Goal: Task Accomplishment & Management: Manage account settings

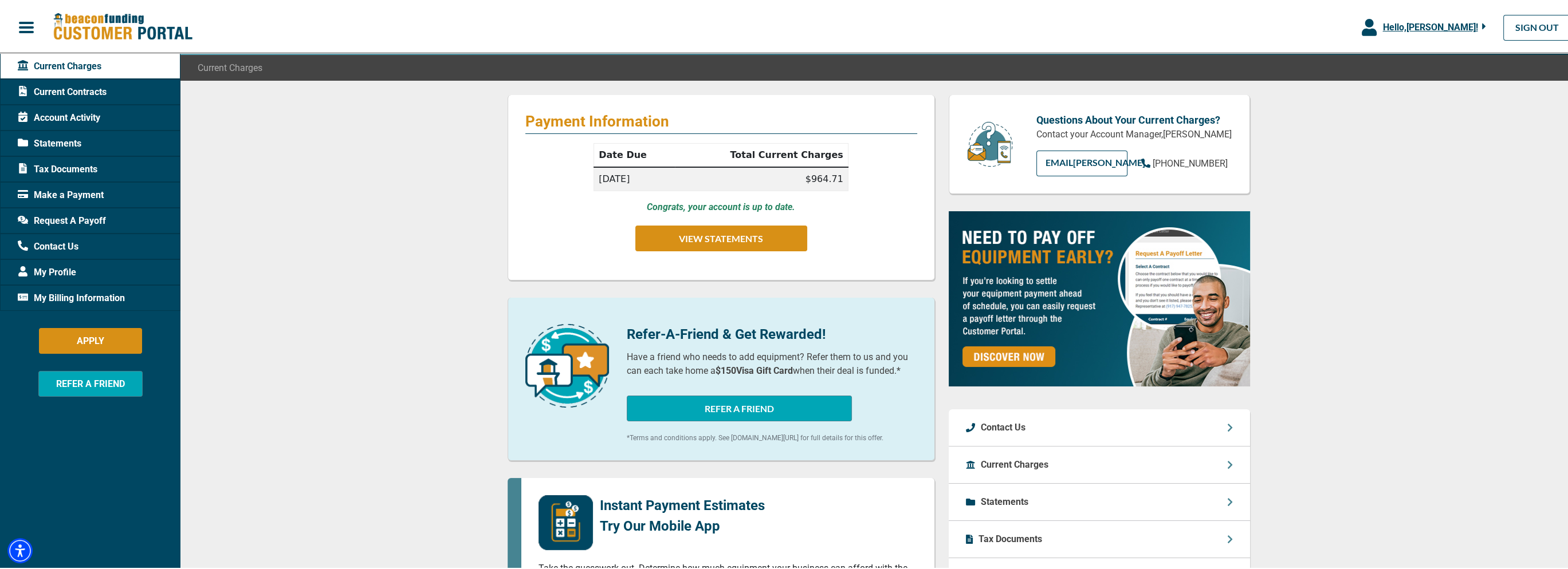
scroll to position [58, 0]
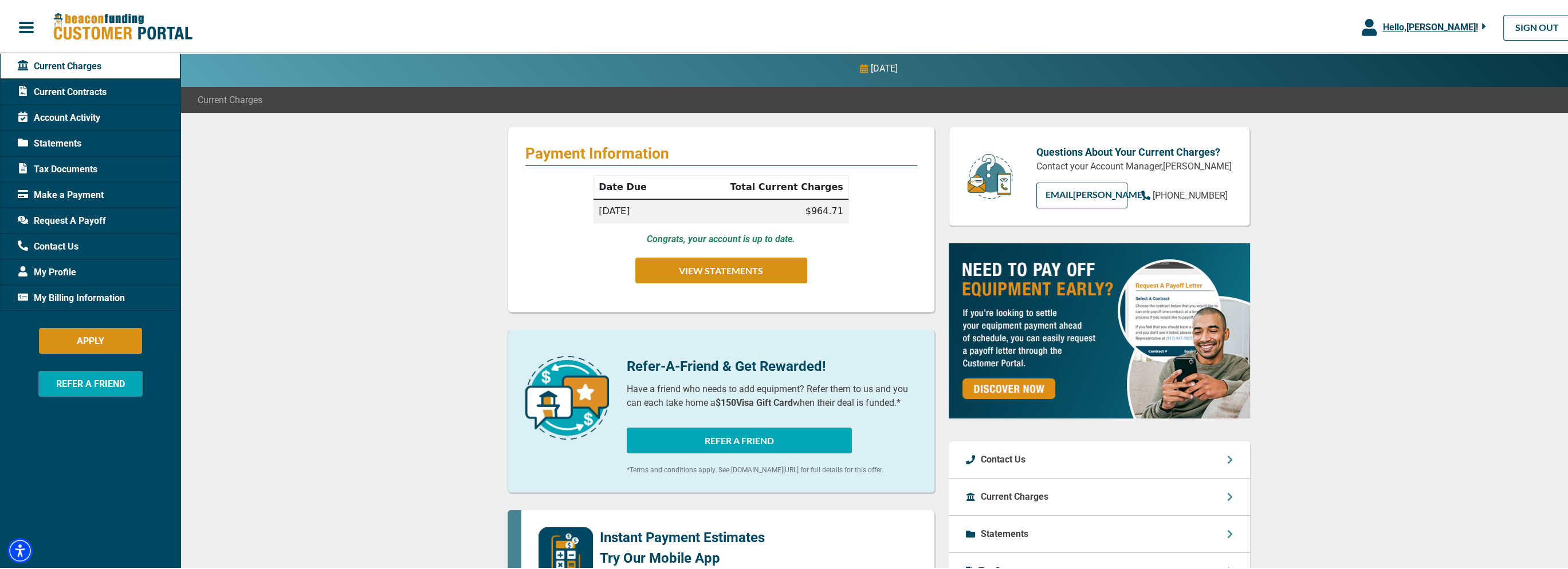
click at [91, 91] on span "Current Contracts" at bounding box center [62, 90] width 89 height 13
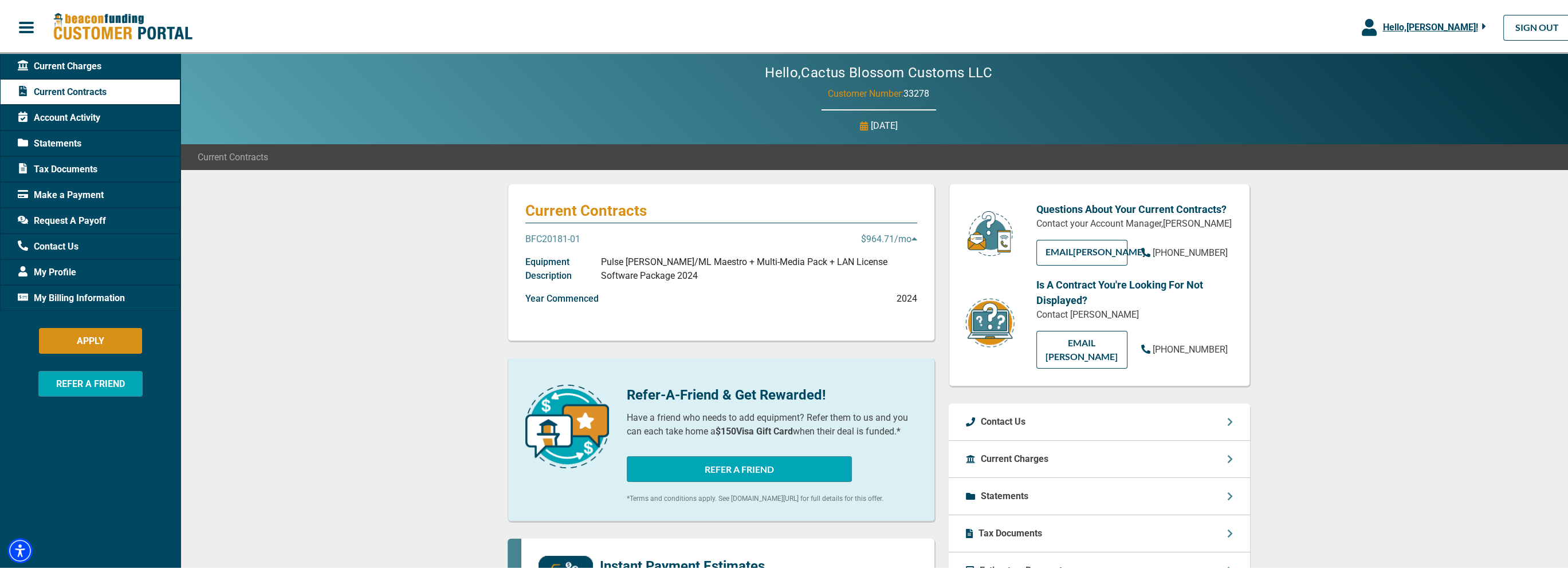
click at [608, 262] on p "Pulse [PERSON_NAME]/ML Maestro + Multi-Media Pack + LAN License Software Packag…" at bounding box center [759, 267] width 316 height 28
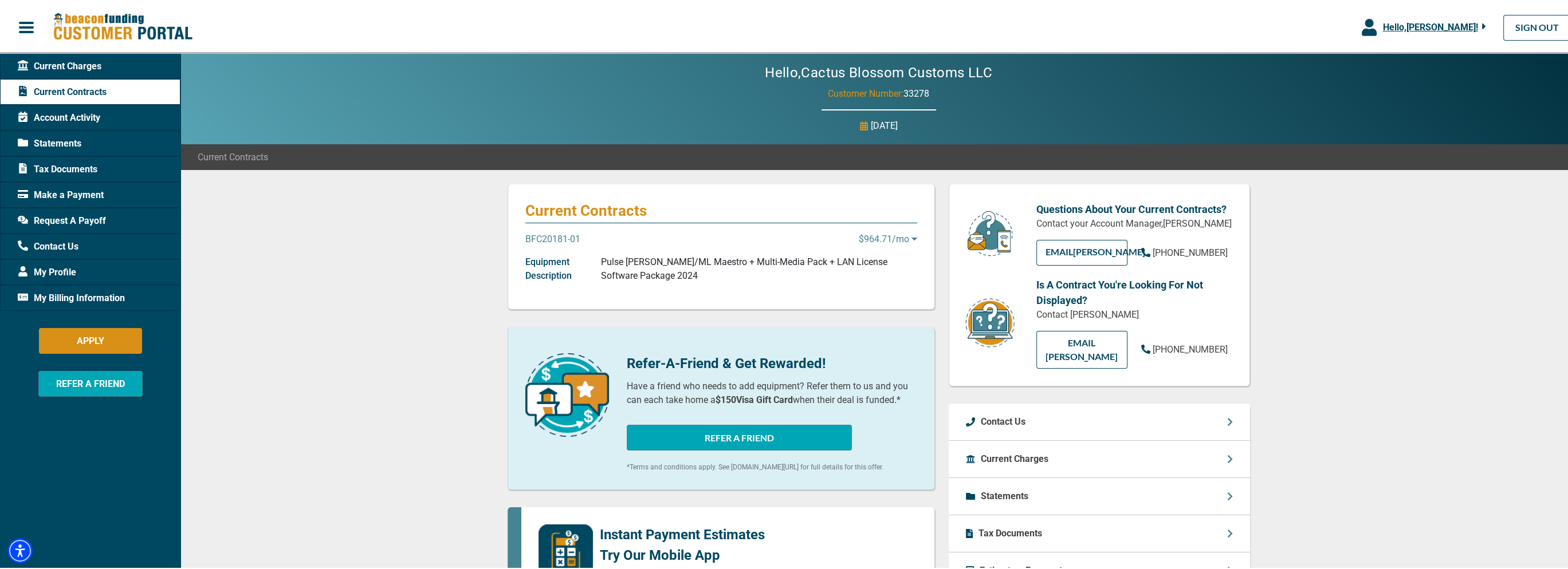
click at [606, 262] on p "Pulse [PERSON_NAME]/ML Maestro + Multi-Media Pack + LAN License Software Packag…" at bounding box center [759, 267] width 316 height 28
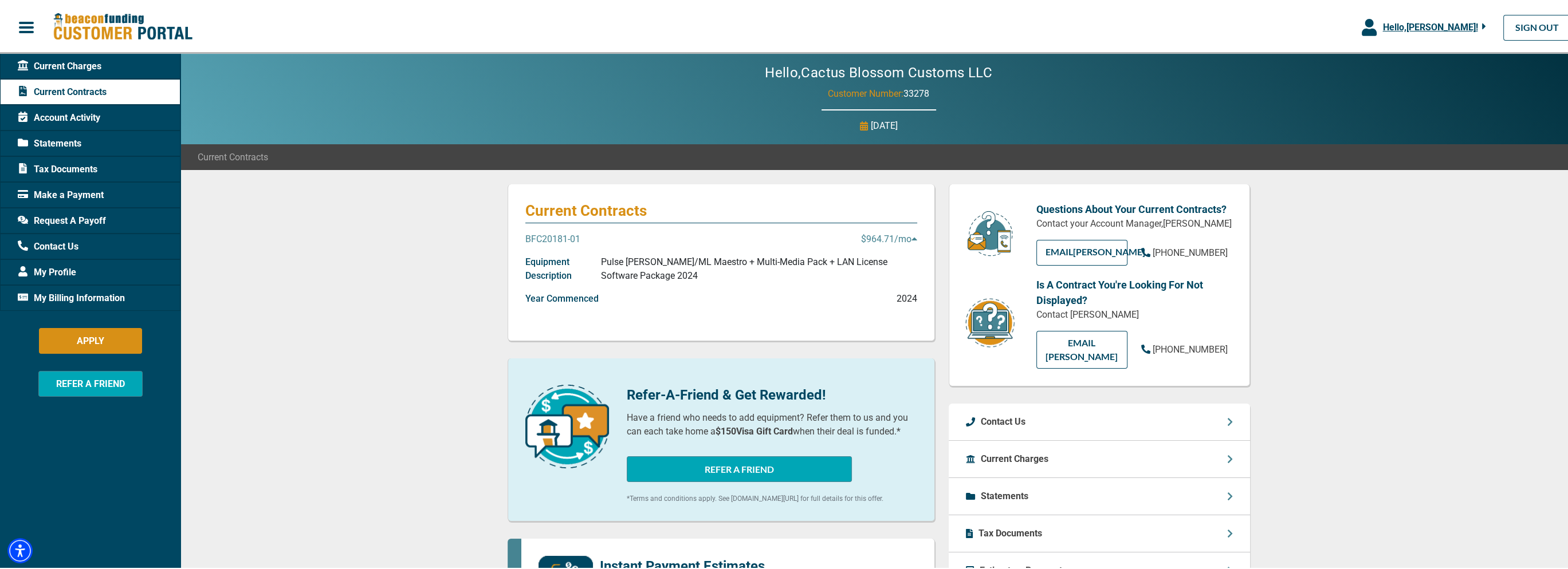
click at [562, 239] on p "BFC20181-01" at bounding box center [552, 237] width 55 height 13
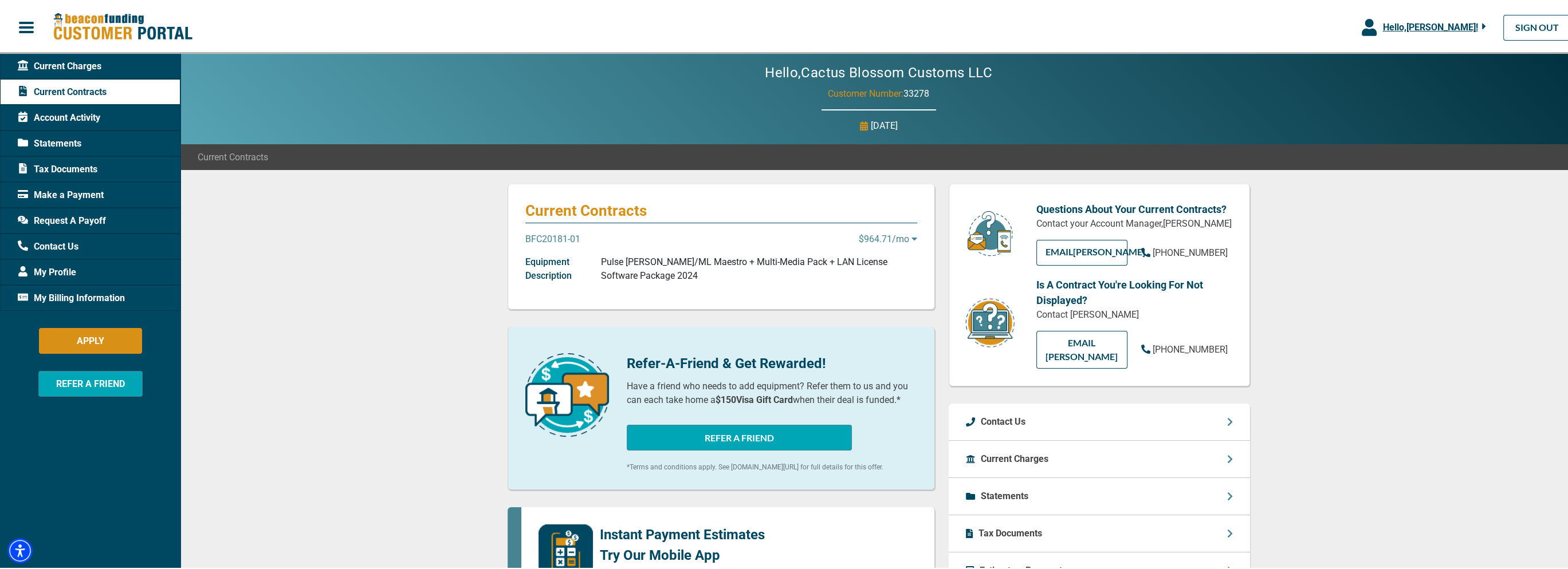
click at [562, 238] on p "BFC20181-01" at bounding box center [552, 237] width 55 height 13
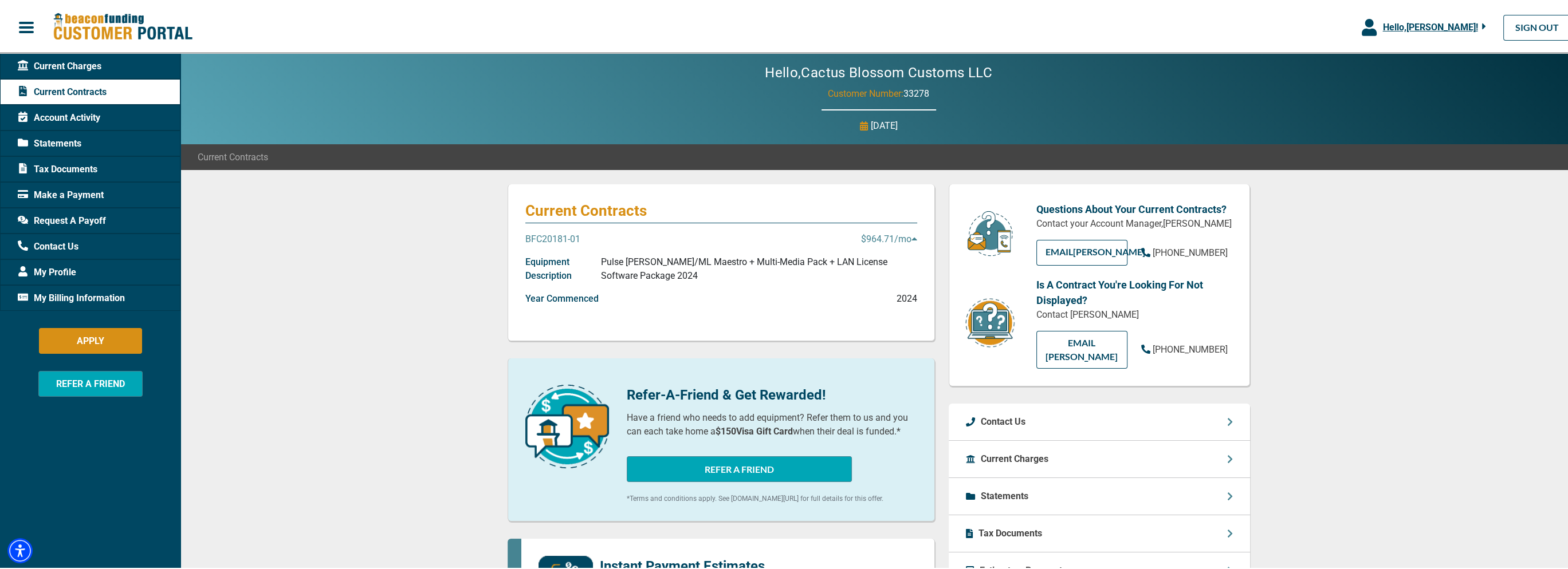
click at [720, 267] on p "Pulse [PERSON_NAME]/ML Maestro + Multi-Media Pack + LAN License Software Packag…" at bounding box center [759, 267] width 316 height 28
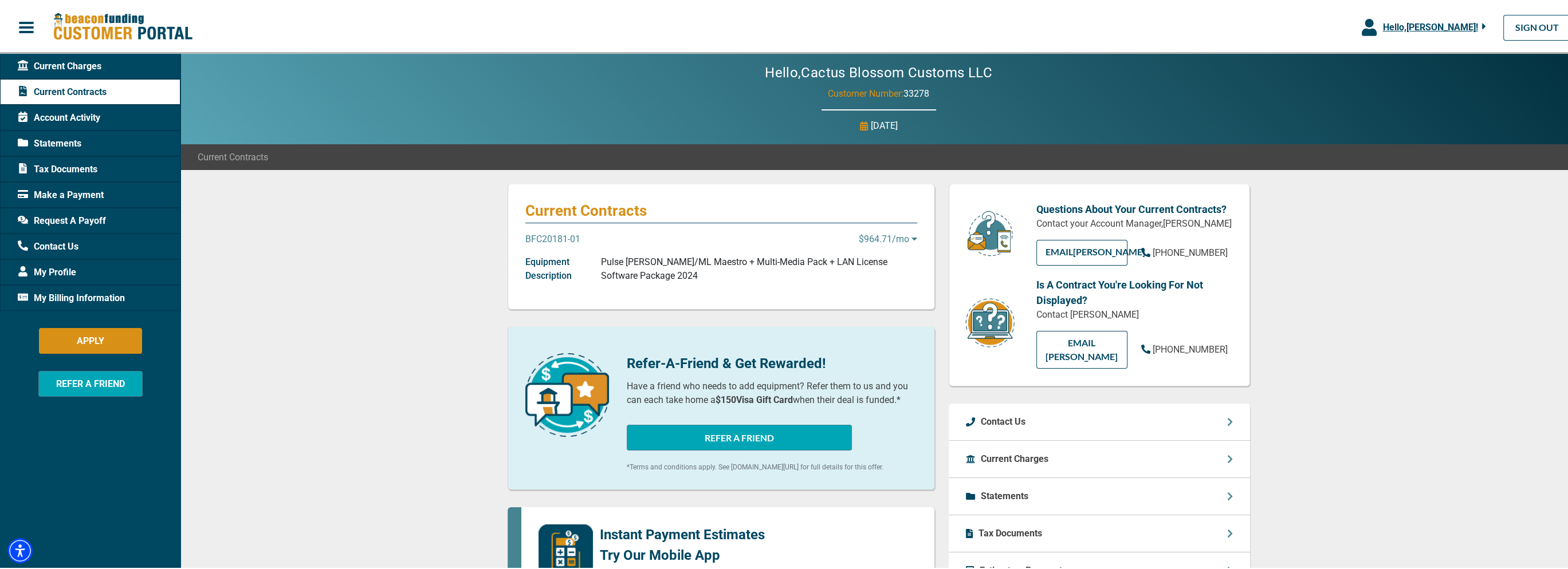
click at [720, 267] on p "Pulse [PERSON_NAME]/ML Maestro + Multi-Media Pack + LAN License Software Packag…" at bounding box center [759, 267] width 316 height 28
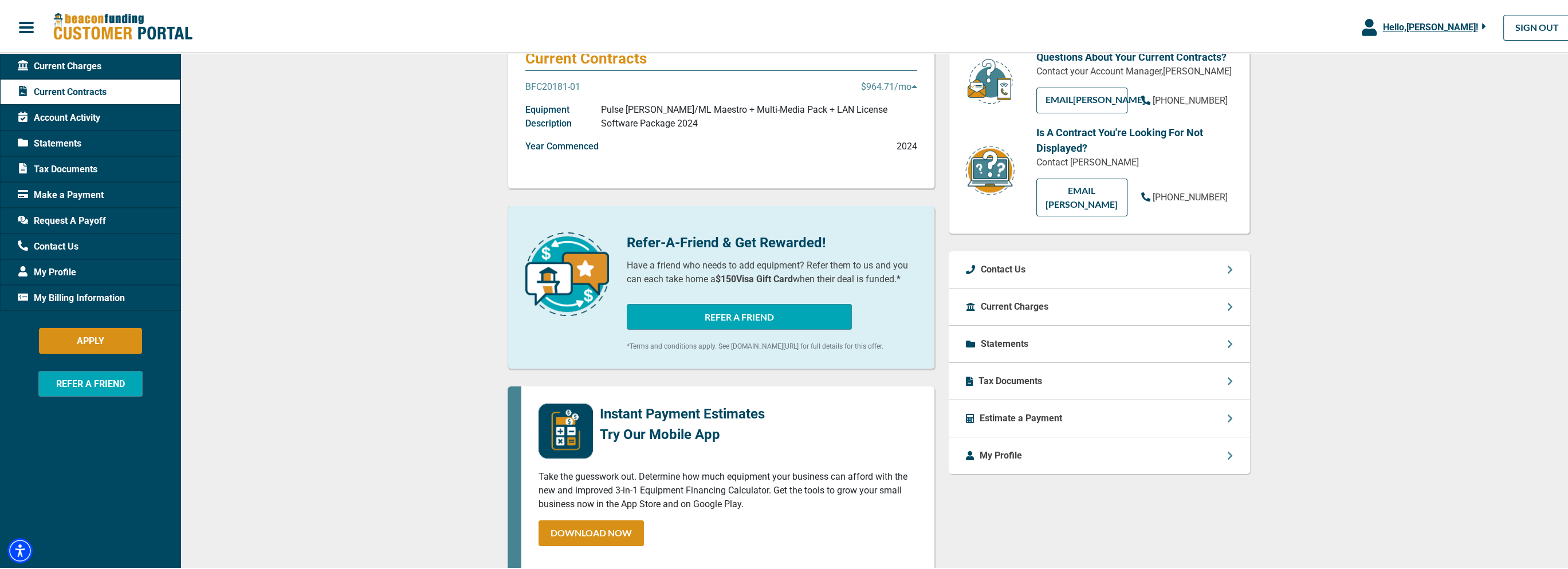
scroll to position [114, 0]
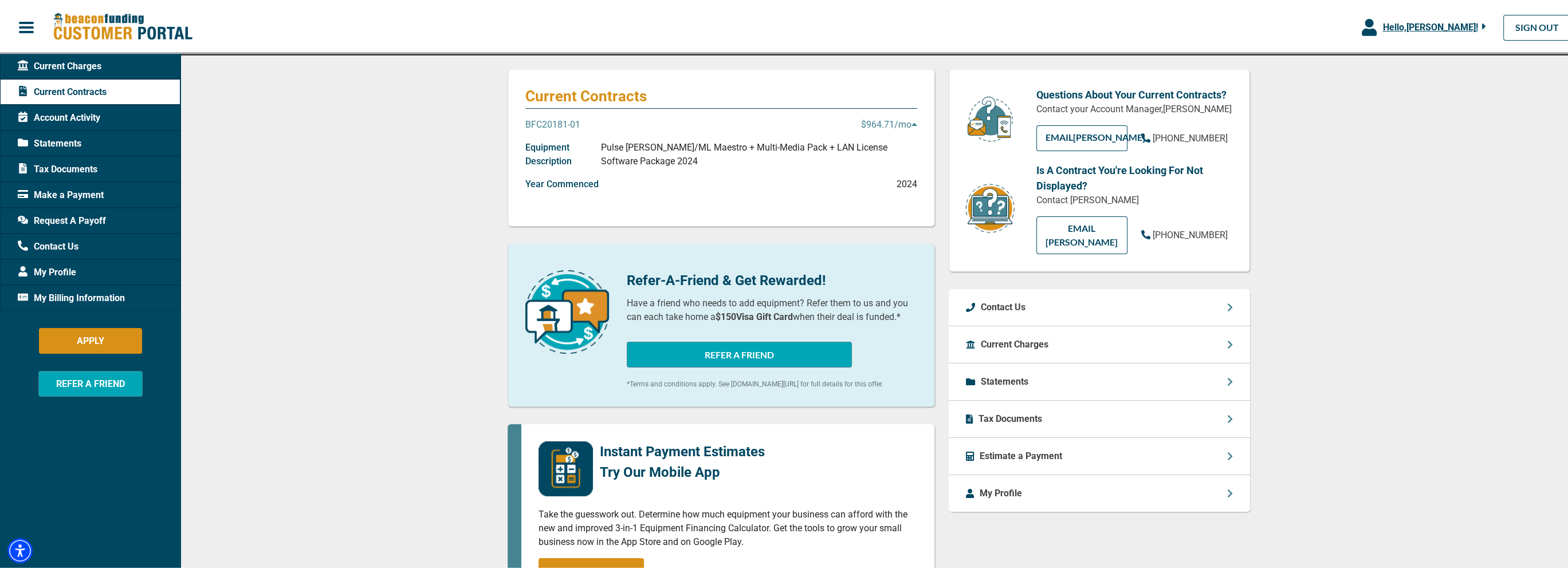
click at [103, 114] on div "Account Activity" at bounding box center [90, 115] width 181 height 26
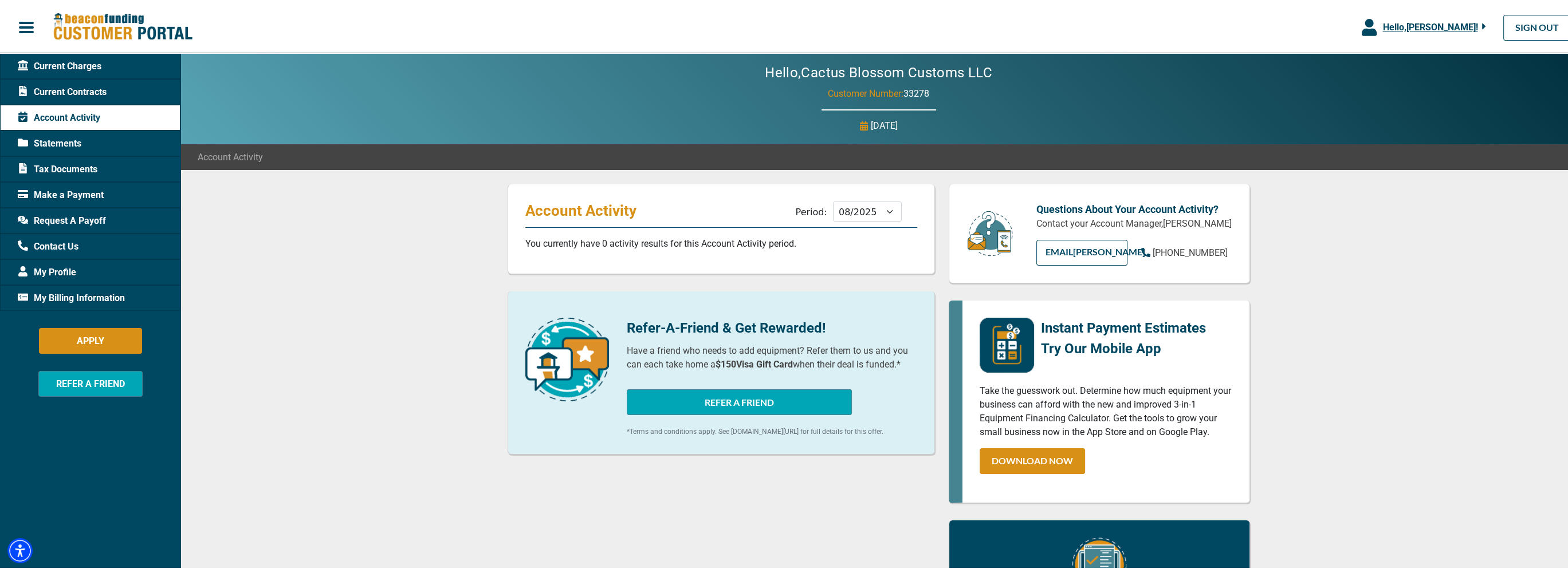
click at [77, 139] on span "Statements" at bounding box center [49, 142] width 63 height 13
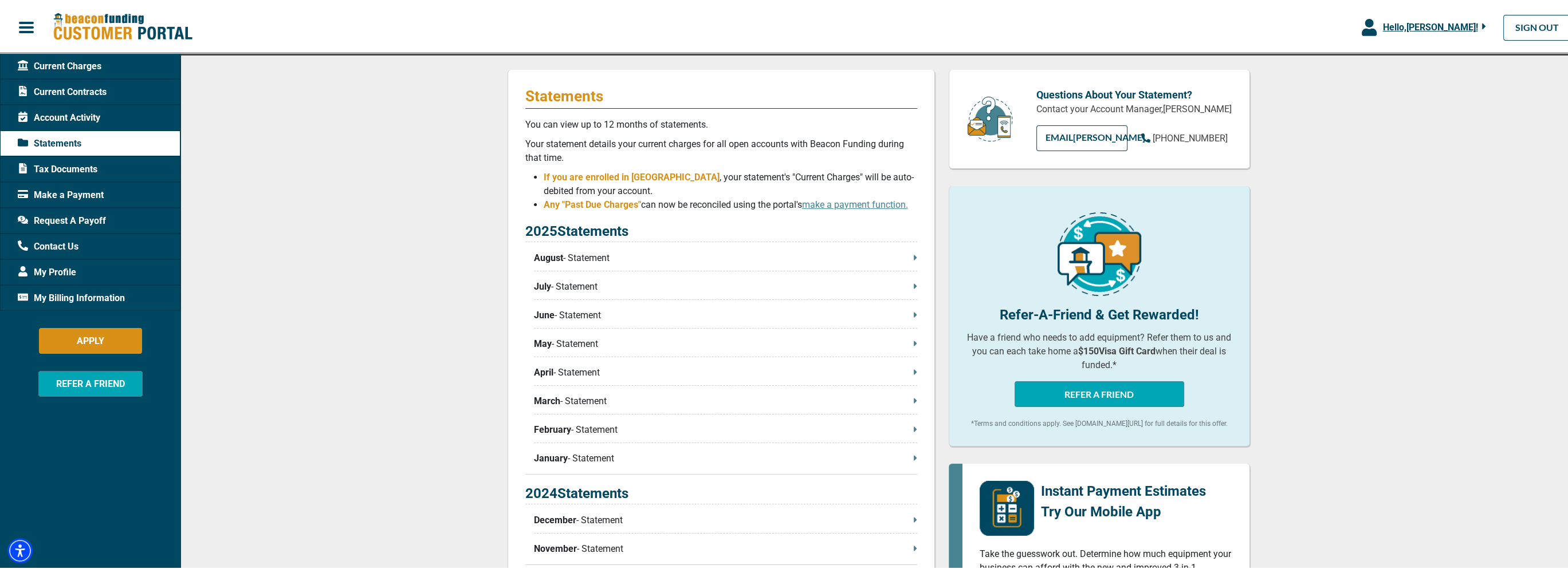
scroll to position [114, 0]
click at [853, 253] on p "August - Statement" at bounding box center [725, 257] width 383 height 13
click at [914, 257] on icon at bounding box center [915, 255] width 3 height 5
click at [66, 169] on span "Tax Documents" at bounding box center [57, 167] width 80 height 13
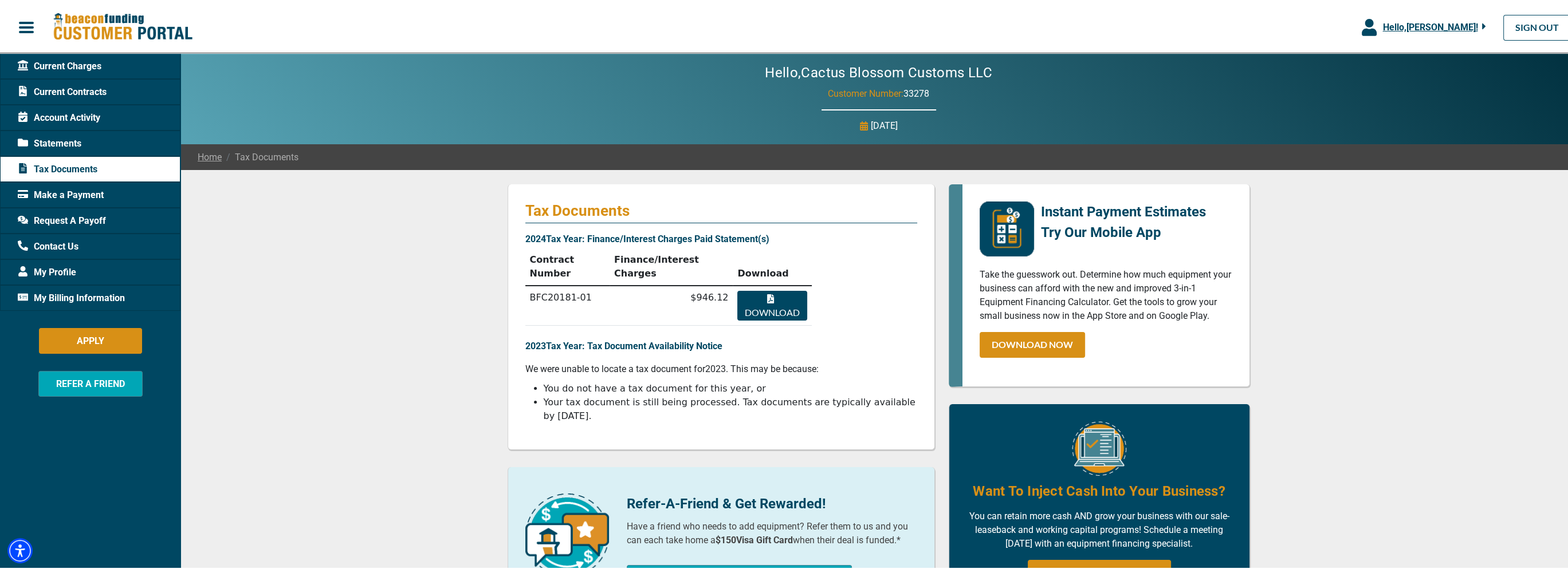
click at [770, 289] on button "Download" at bounding box center [771, 304] width 69 height 30
click at [91, 192] on span "Make a Payment" at bounding box center [60, 193] width 86 height 13
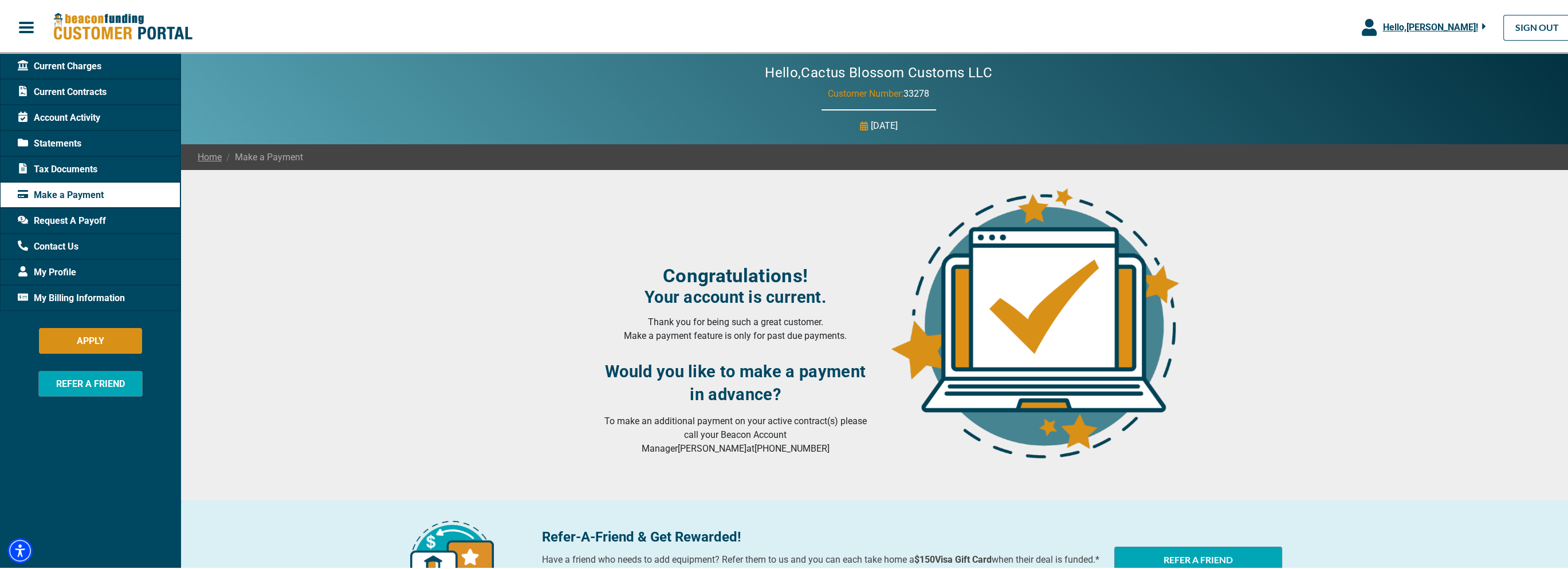
click at [78, 216] on span "Request A Payoff" at bounding box center [62, 219] width 89 height 13
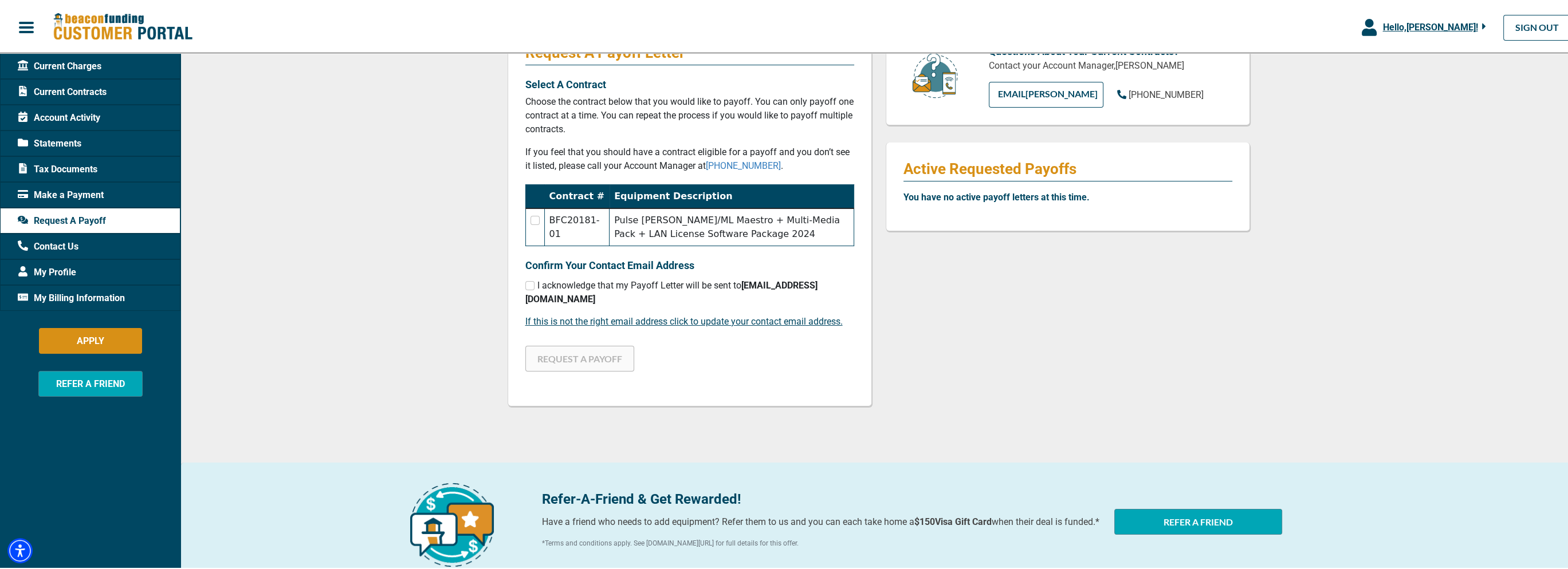
scroll to position [172, 0]
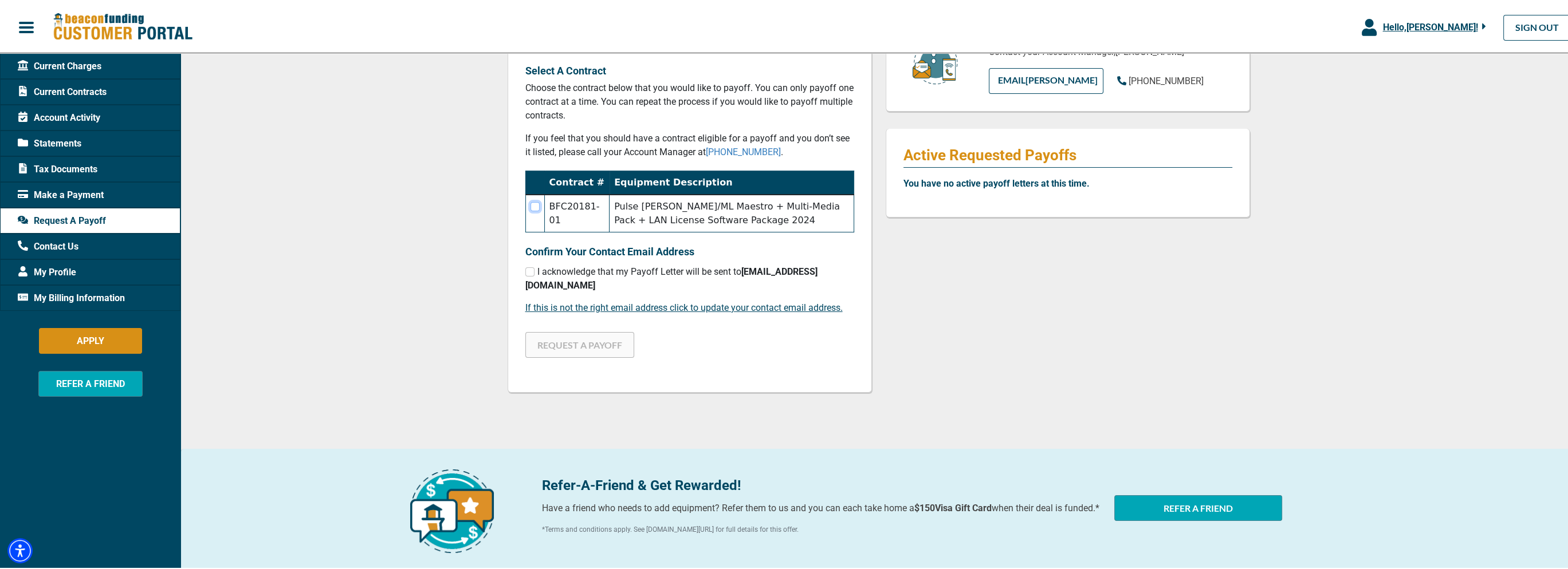
click at [530, 202] on input "checkbox" at bounding box center [535, 205] width 10 height 10
checkbox input "true"
click at [640, 209] on td "Pulse [PERSON_NAME]/ML Maestro + Multi-Media Pack + LAN License Software Packag…" at bounding box center [732, 211] width 244 height 37
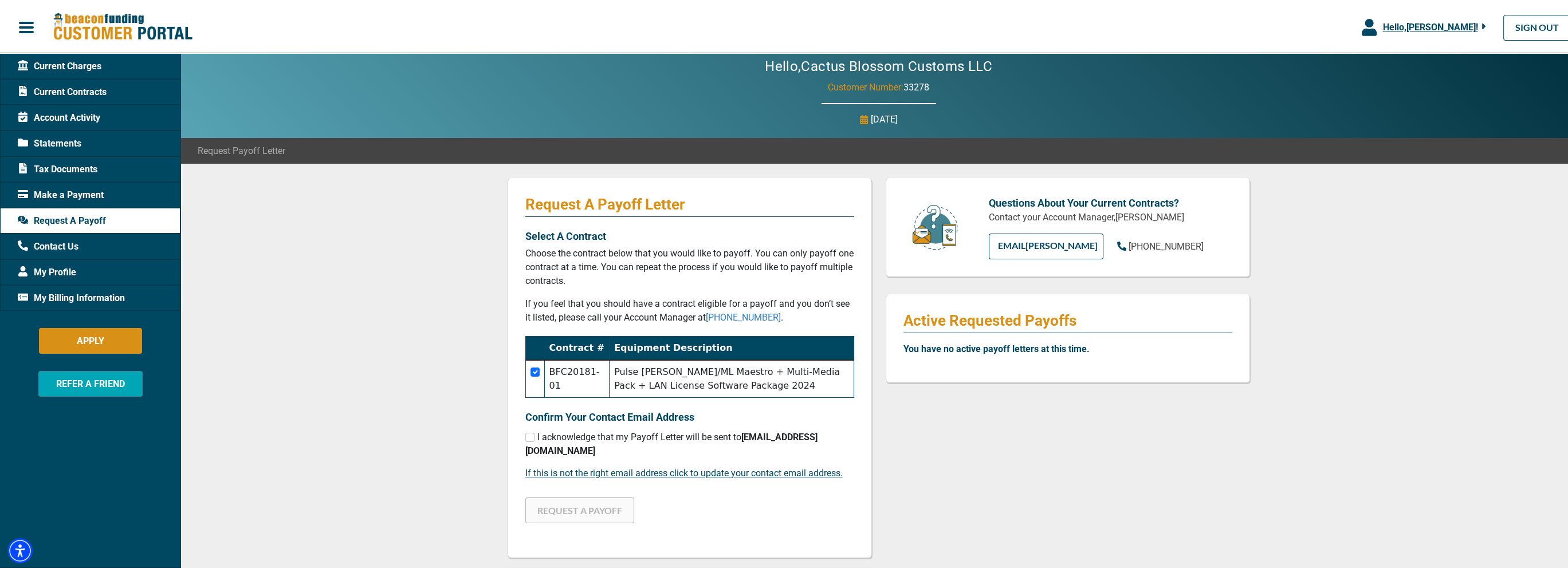
scroll to position [0, 0]
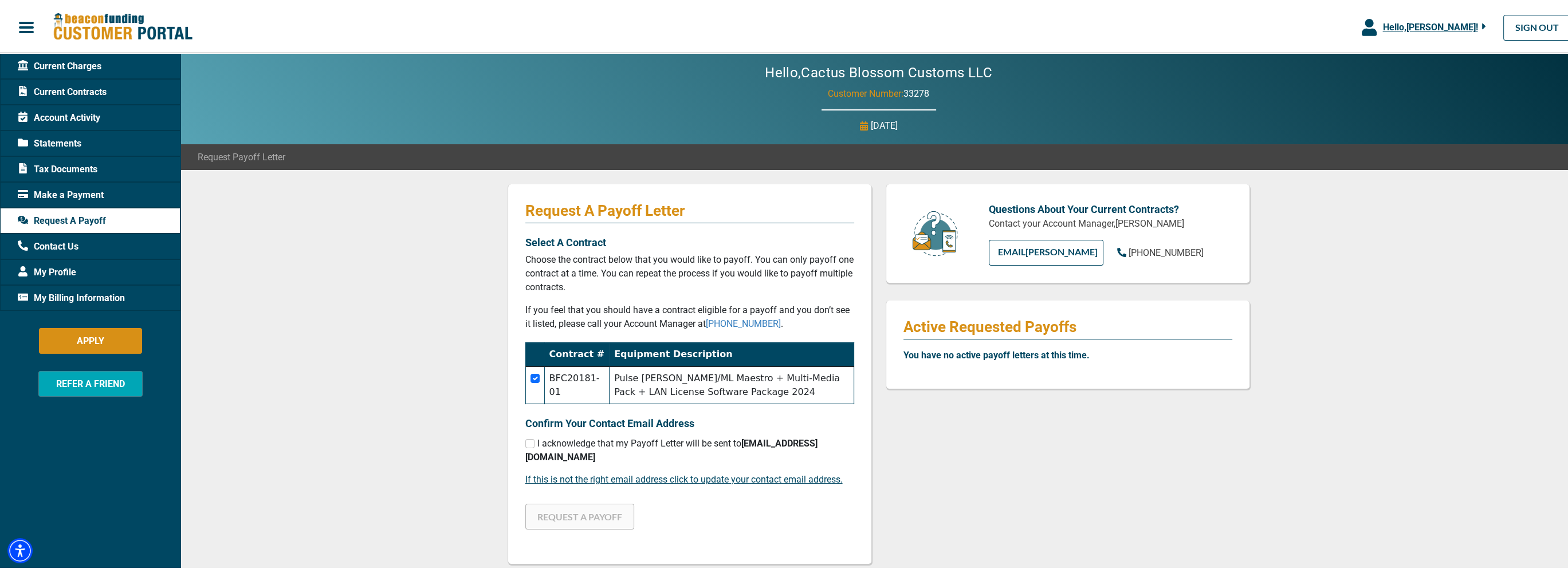
click at [74, 267] on span "My Profile" at bounding box center [46, 271] width 59 height 13
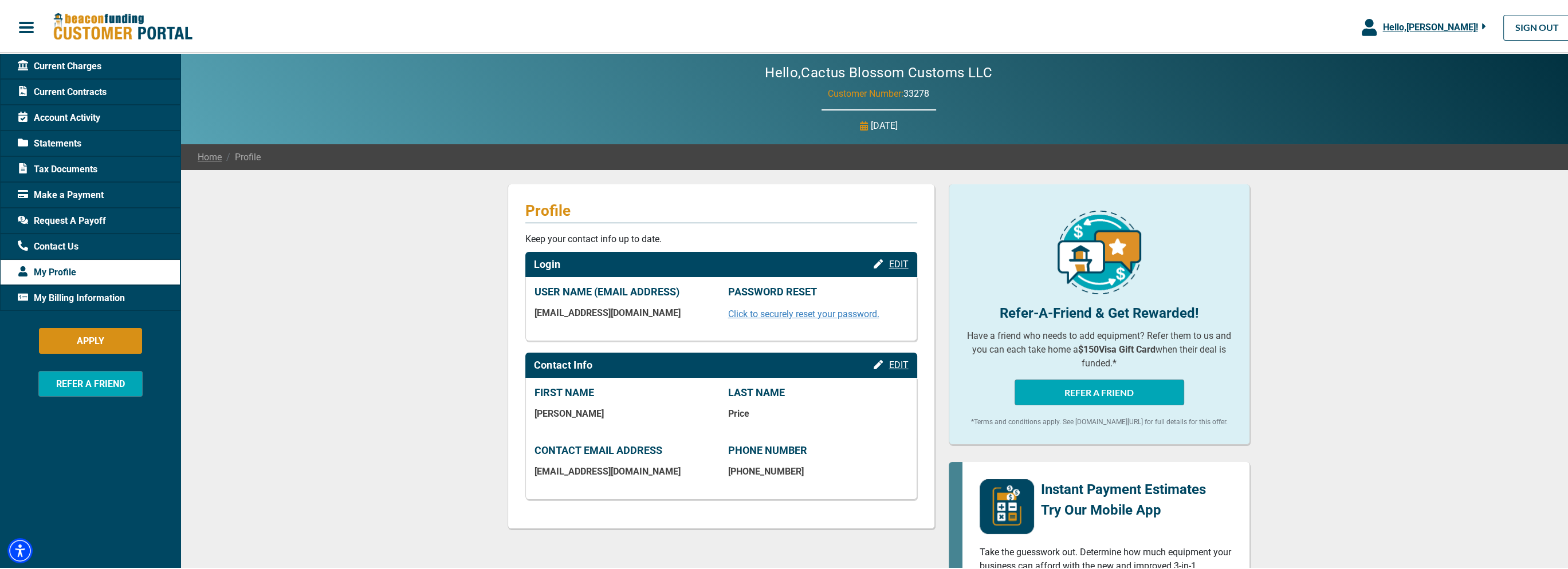
click at [114, 298] on span "My Billing Information" at bounding box center [70, 296] width 107 height 13
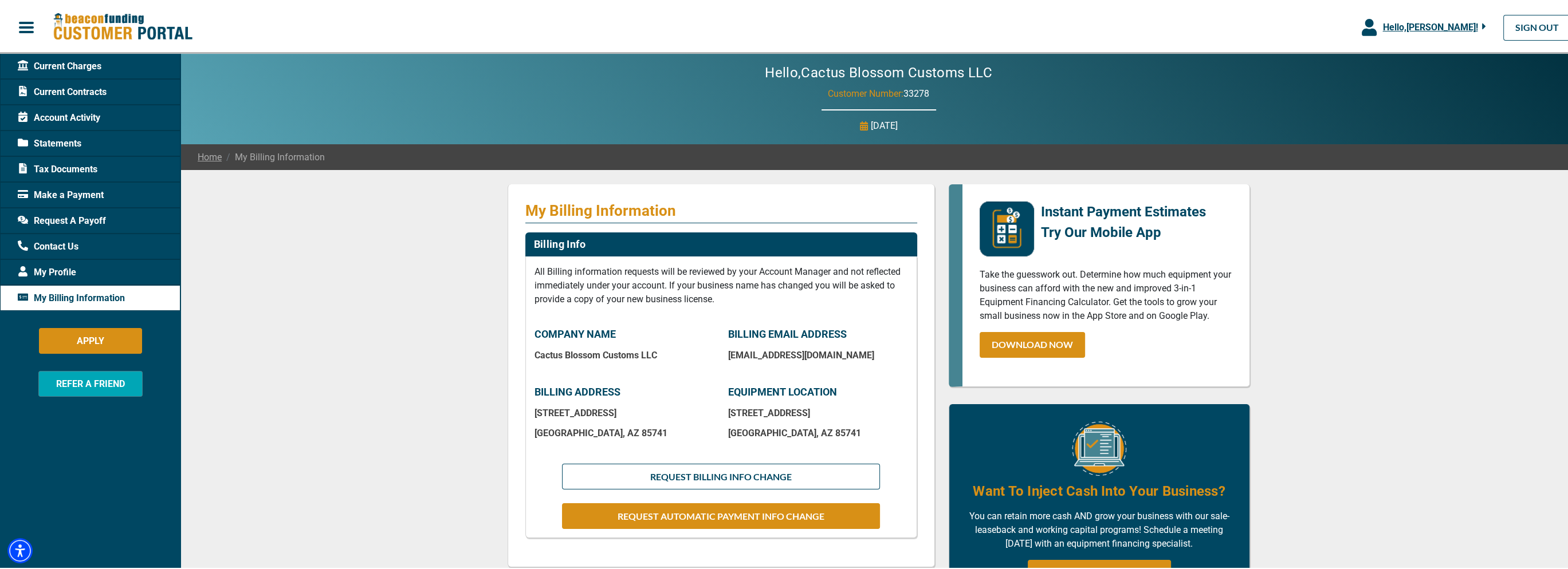
click at [80, 62] on span "Current Charges" at bounding box center [59, 64] width 84 height 13
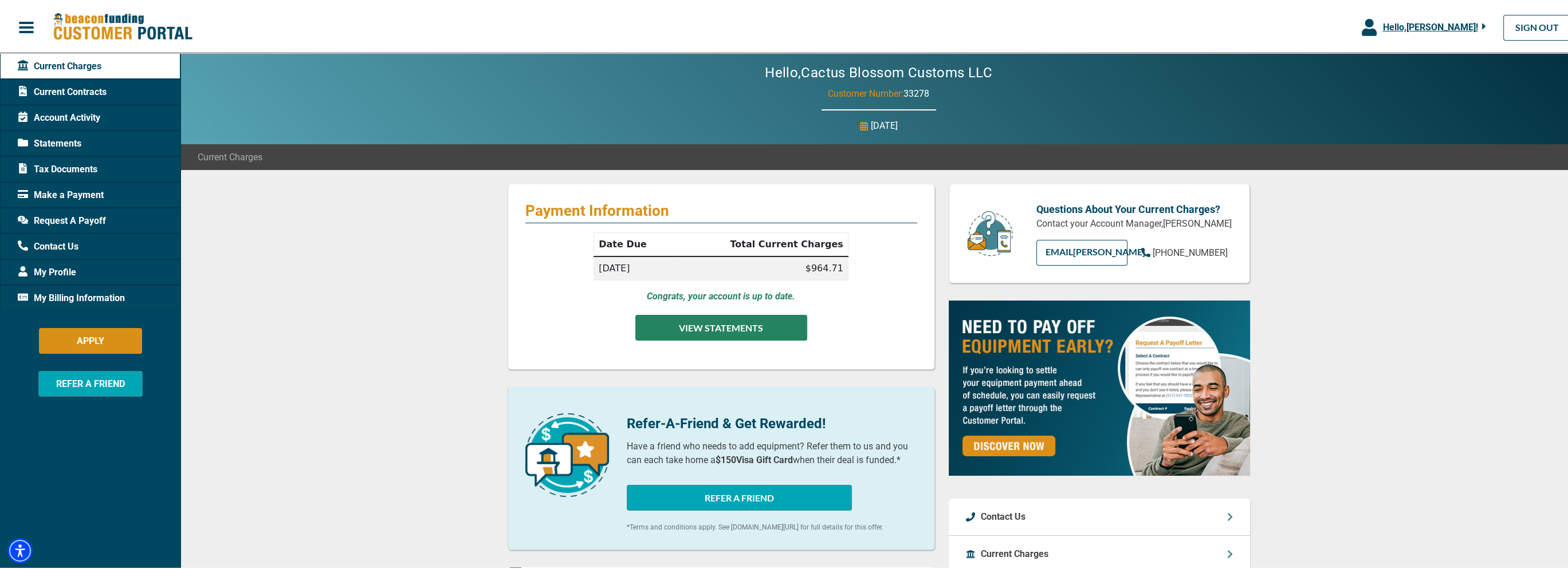
click at [706, 326] on button "VIEW STATEMENTS" at bounding box center [721, 326] width 172 height 26
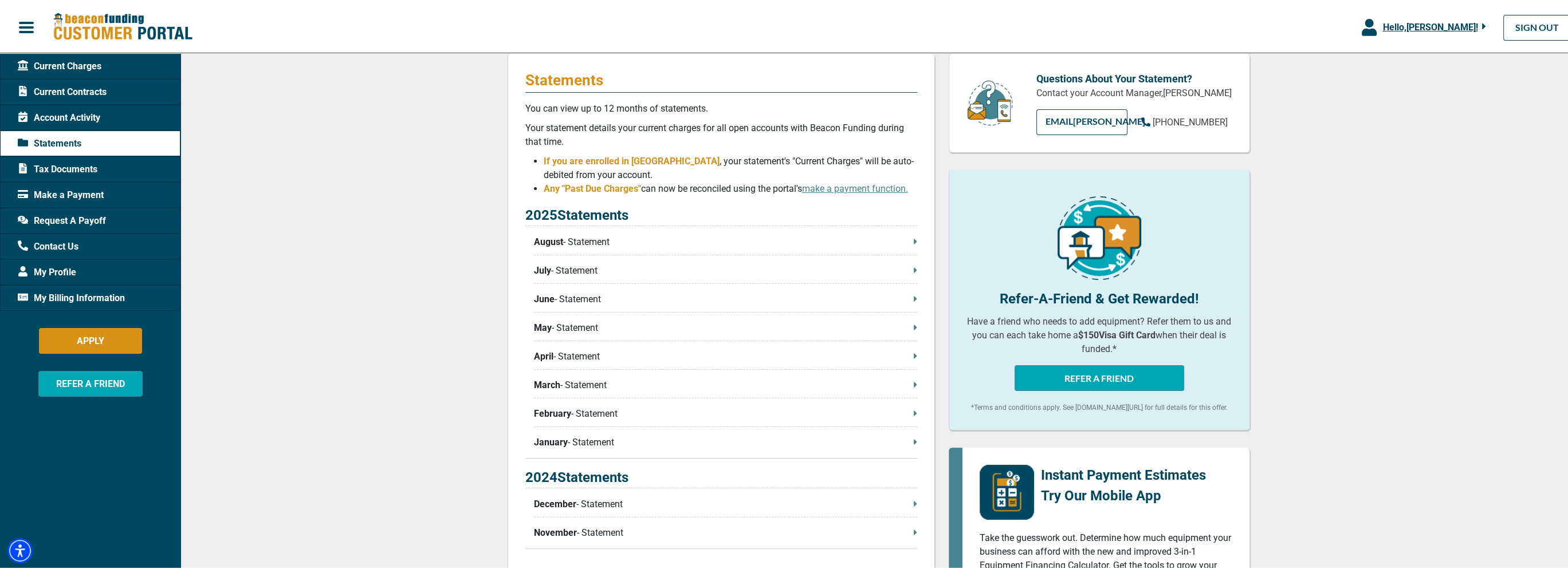
scroll to position [172, 0]
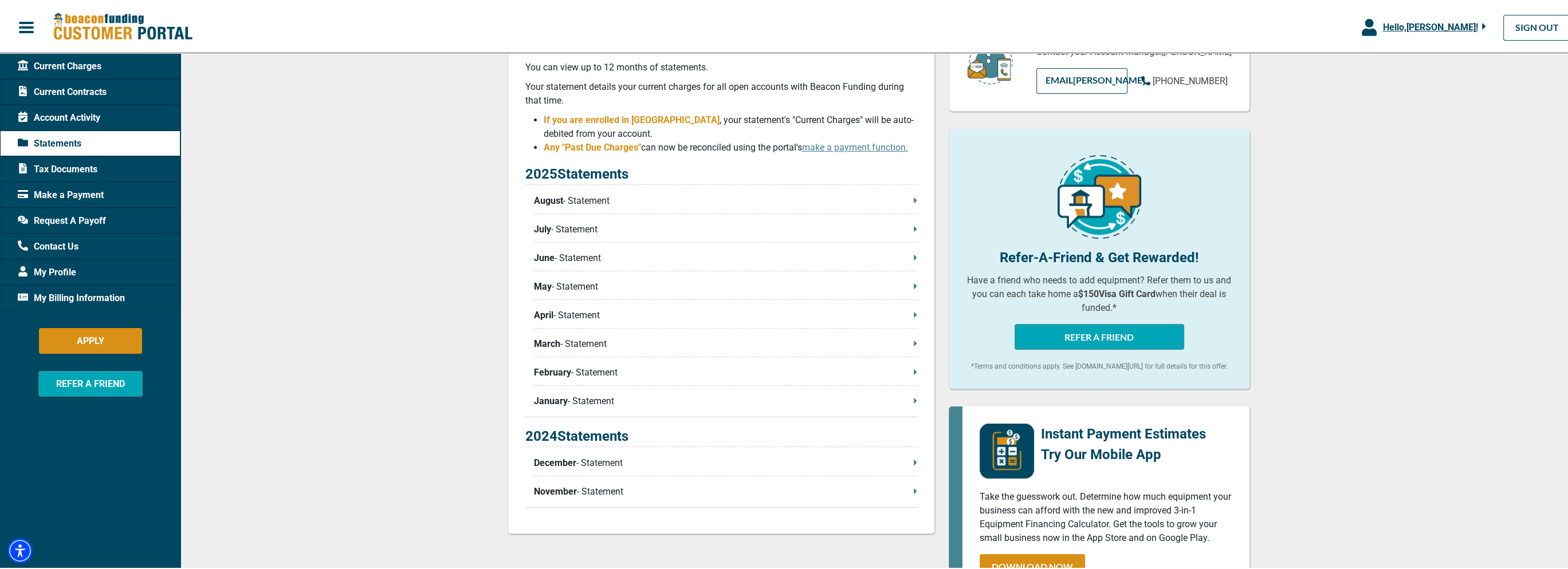
click at [77, 91] on span "Current Contracts" at bounding box center [62, 90] width 89 height 13
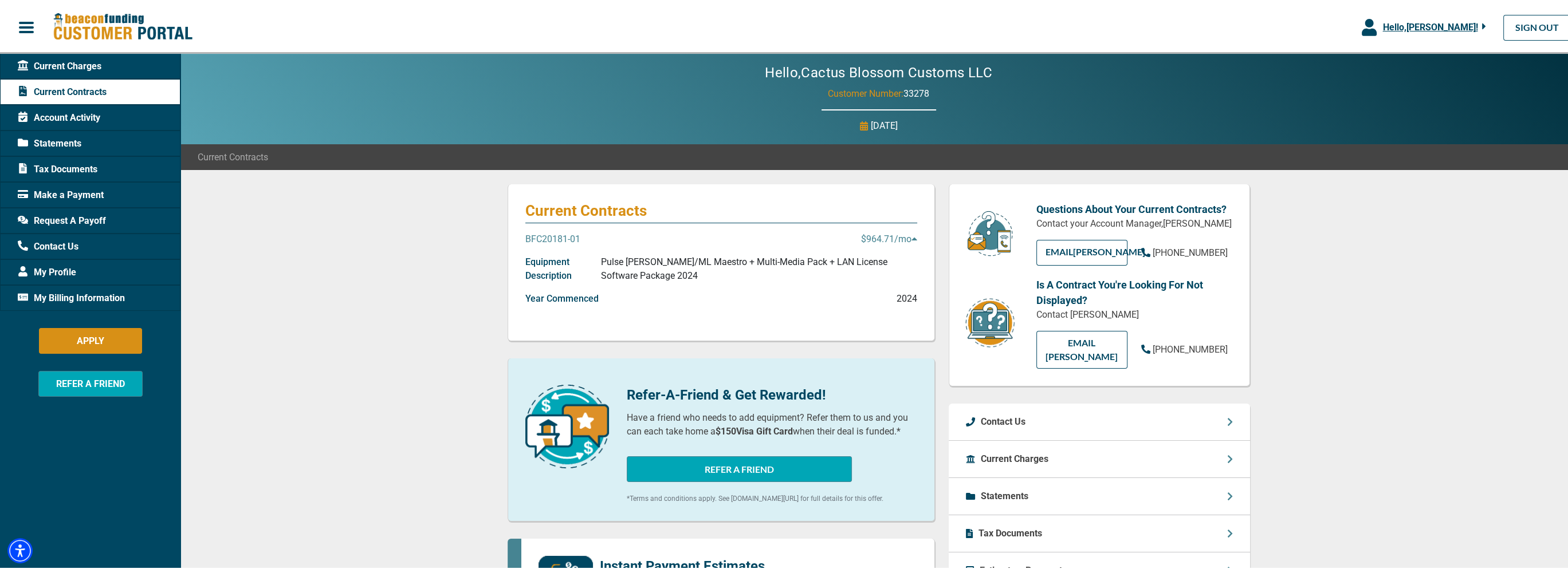
click at [912, 240] on icon at bounding box center [915, 237] width 6 height 10
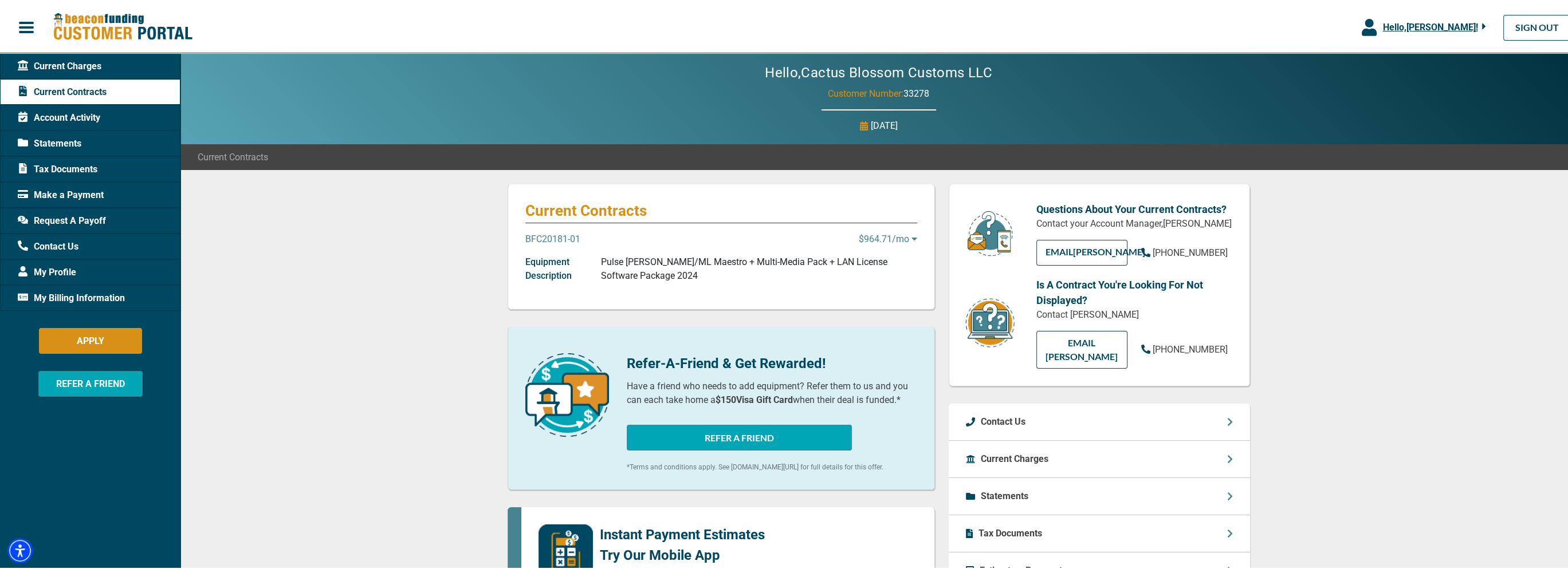
click at [912, 240] on icon at bounding box center [915, 237] width 6 height 10
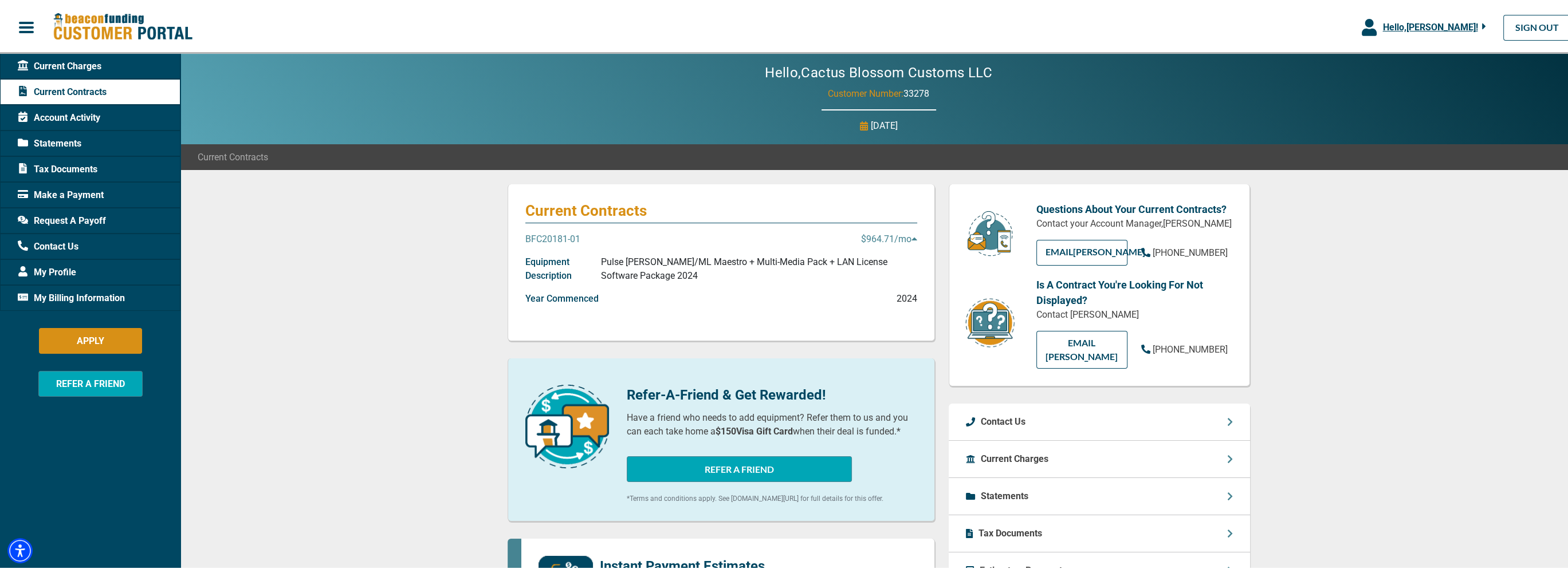
click at [547, 238] on p "BFC20181-01" at bounding box center [552, 237] width 55 height 13
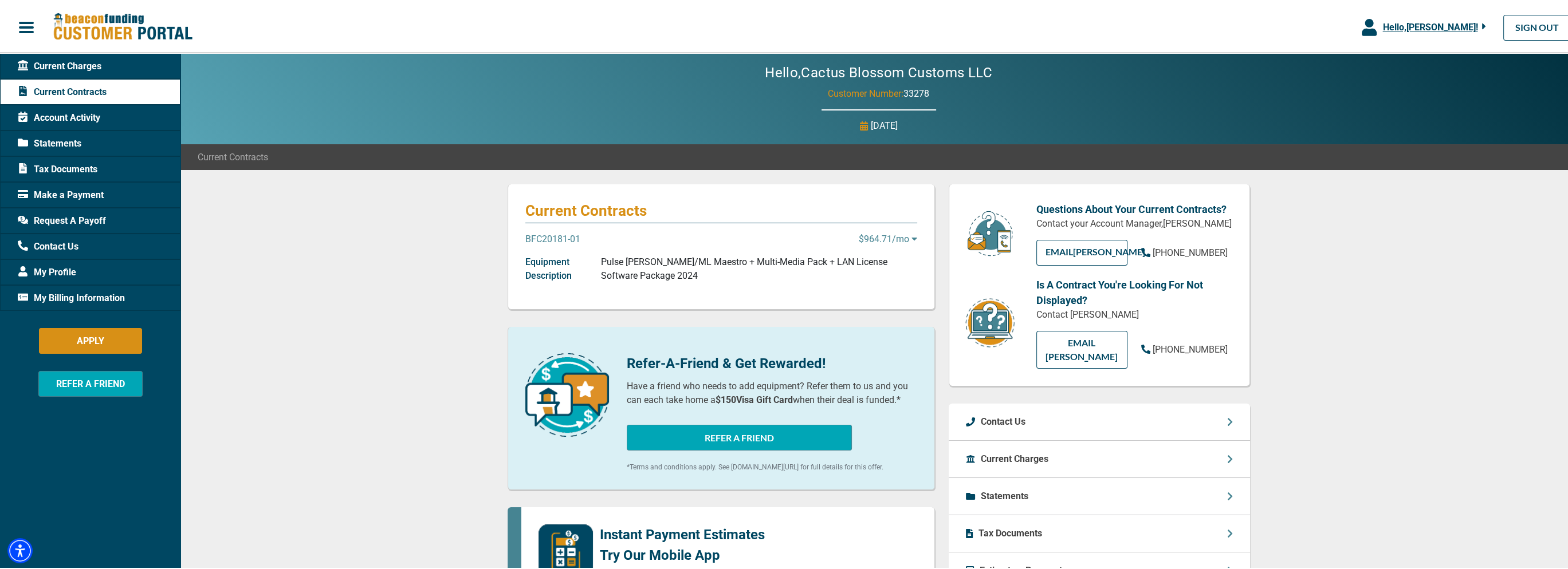
click at [547, 238] on p "BFC20181-01" at bounding box center [552, 237] width 55 height 13
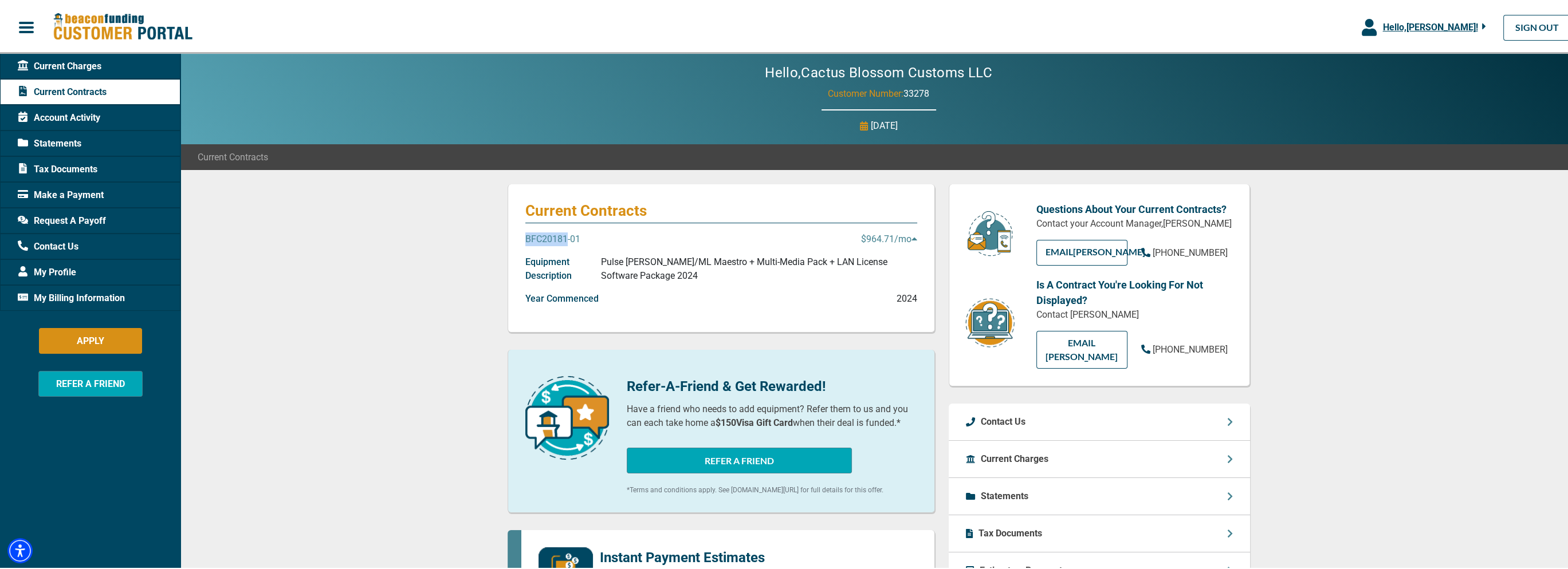
click at [547, 238] on p "BFC20181-01" at bounding box center [552, 237] width 55 height 13
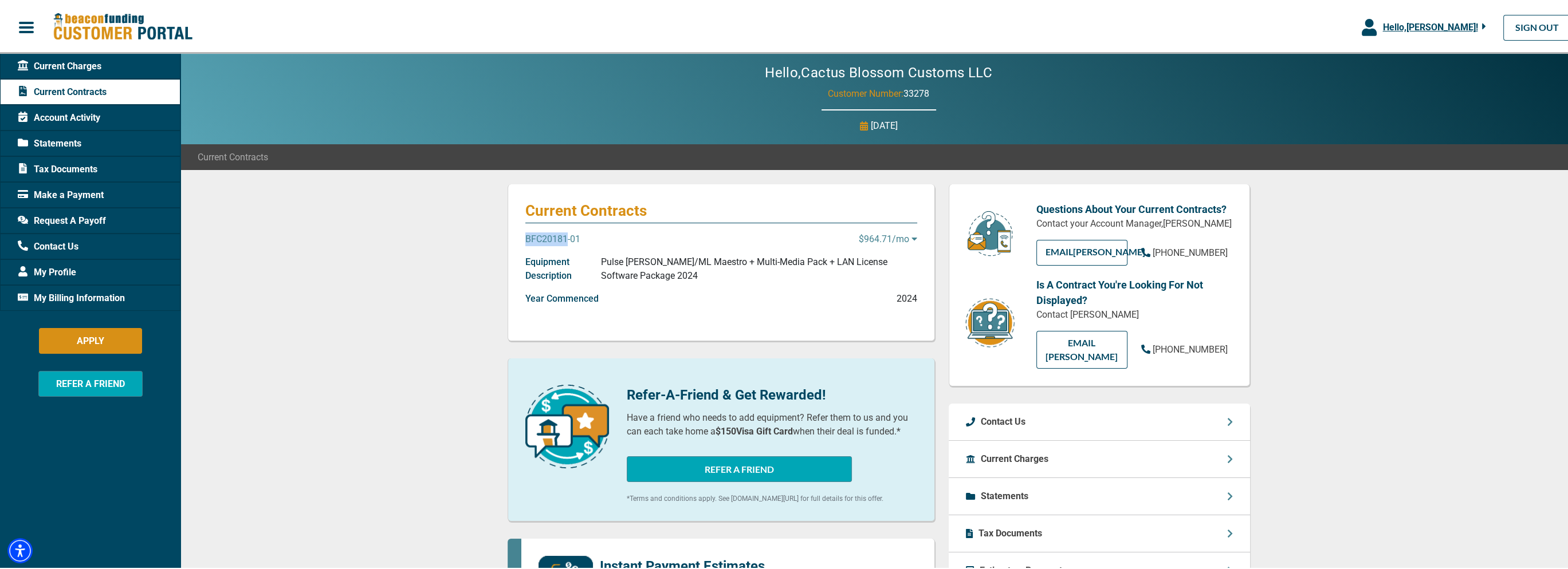
click at [547, 238] on p "BFC20181-01" at bounding box center [552, 237] width 55 height 13
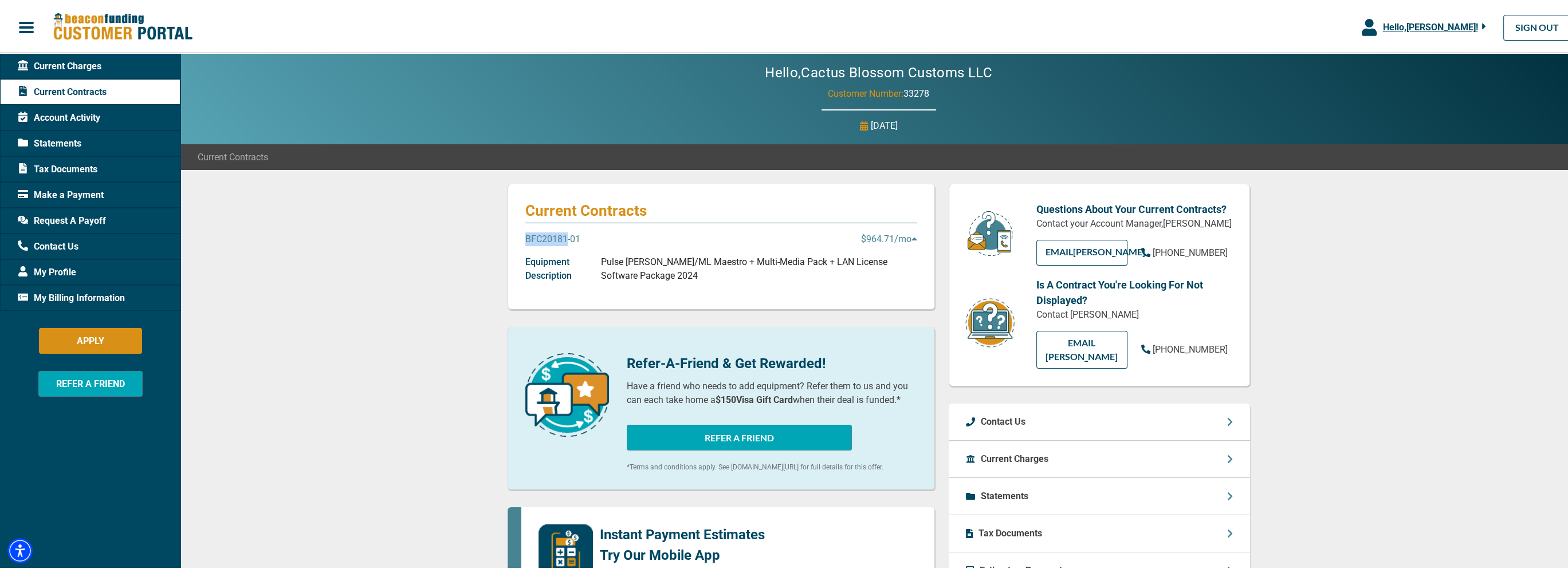
click at [547, 238] on p "BFC20181-01" at bounding box center [552, 237] width 55 height 13
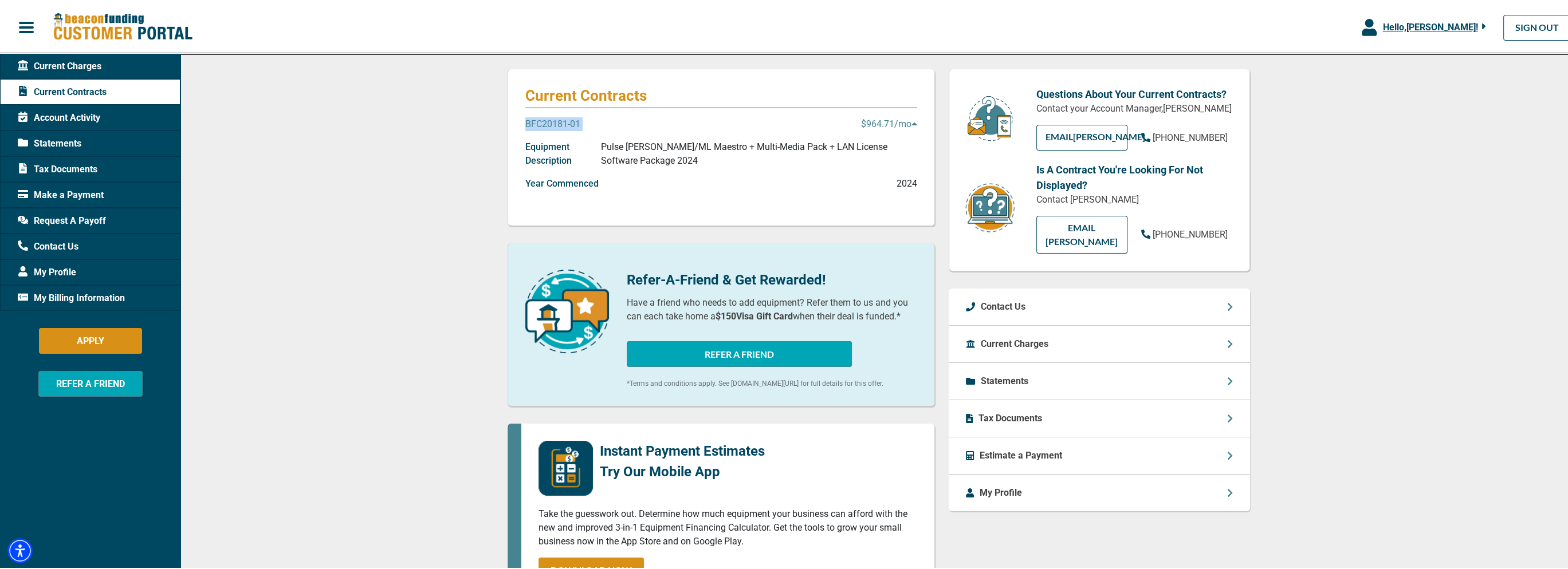
scroll to position [114, 0]
click at [1227, 338] on icon at bounding box center [1230, 343] width 6 height 10
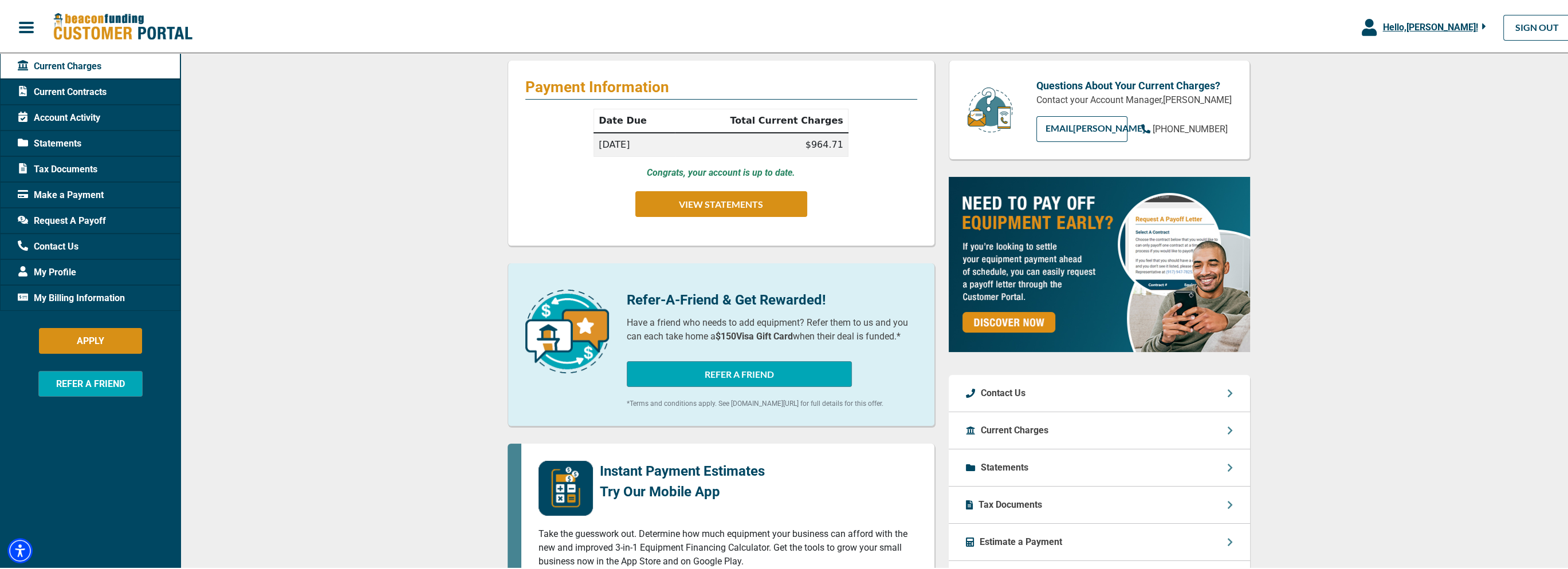
scroll to position [229, 0]
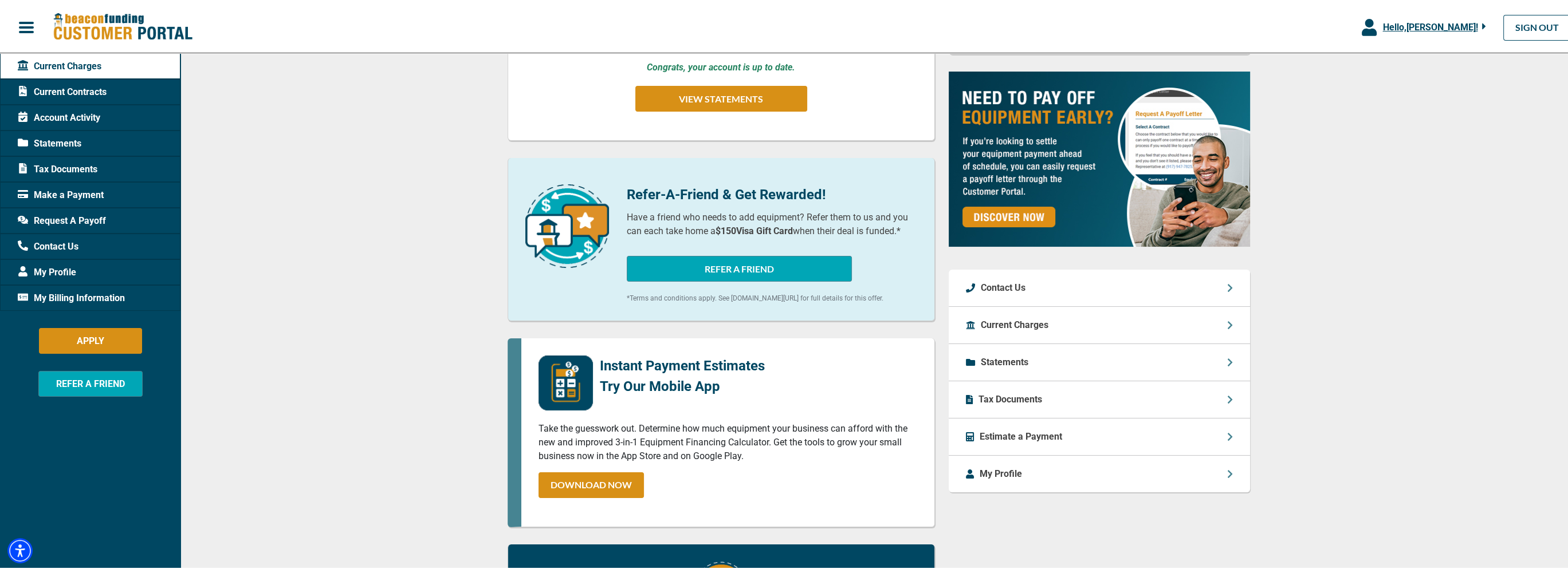
click at [1221, 474] on div "My Profile" at bounding box center [1099, 472] width 301 height 37
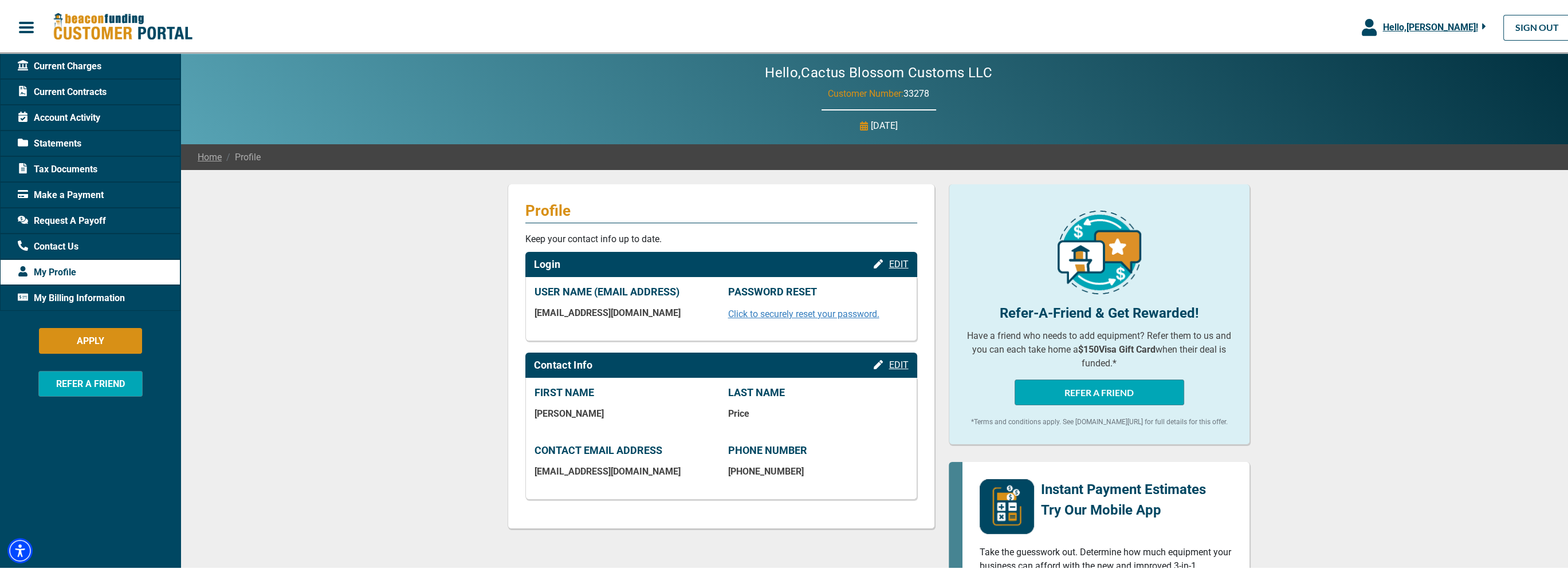
click at [90, 91] on span "Current Contracts" at bounding box center [62, 90] width 89 height 13
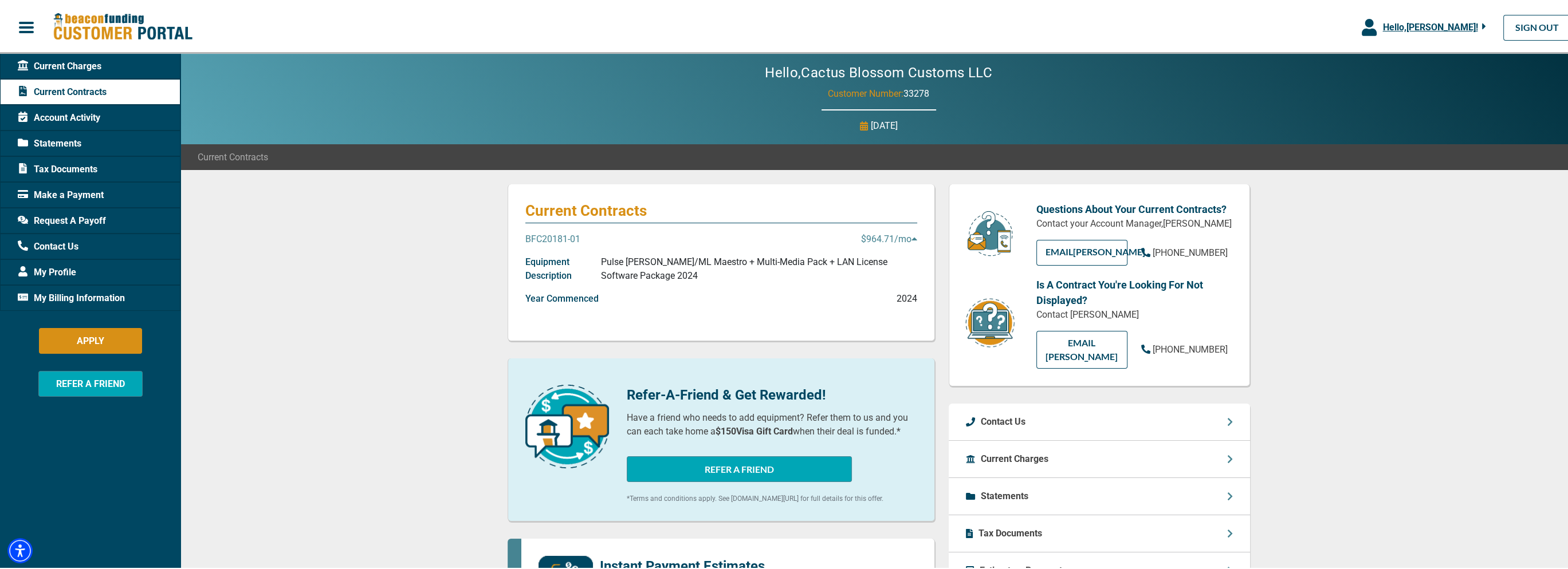
click at [869, 235] on p "$964.71 /mo" at bounding box center [889, 237] width 56 height 13
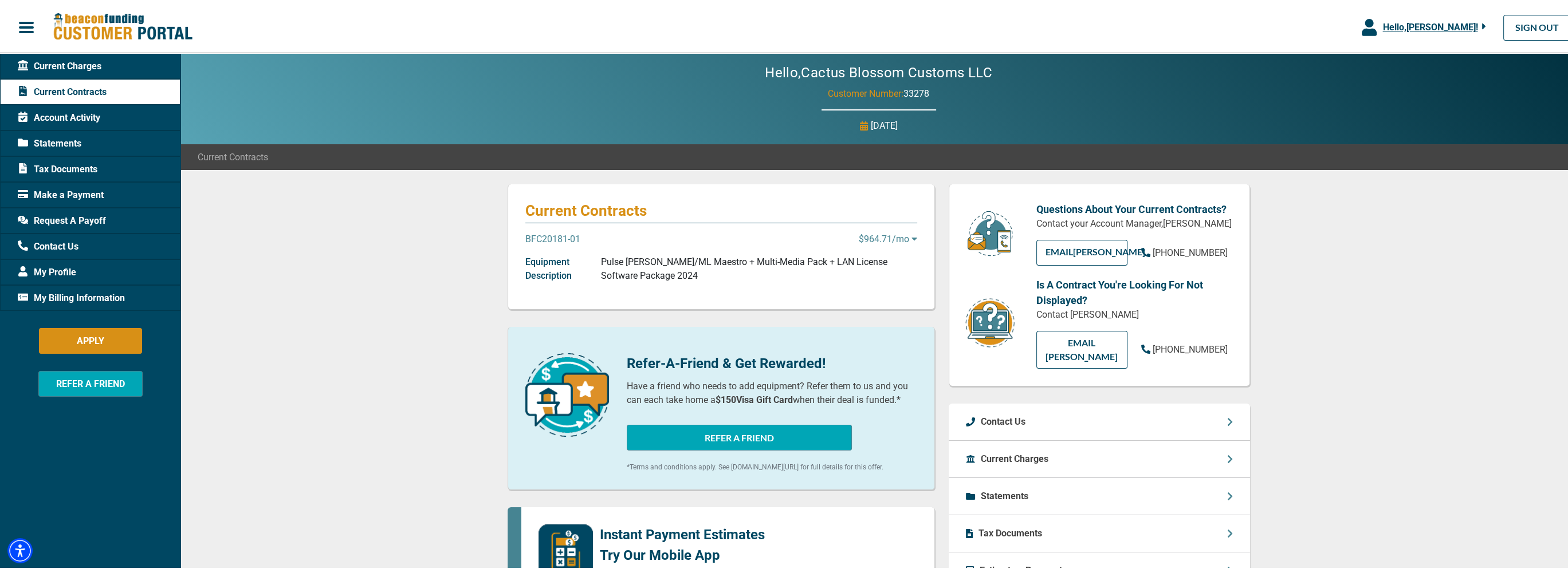
click at [869, 235] on p "$964.71 /mo" at bounding box center [888, 237] width 59 height 13
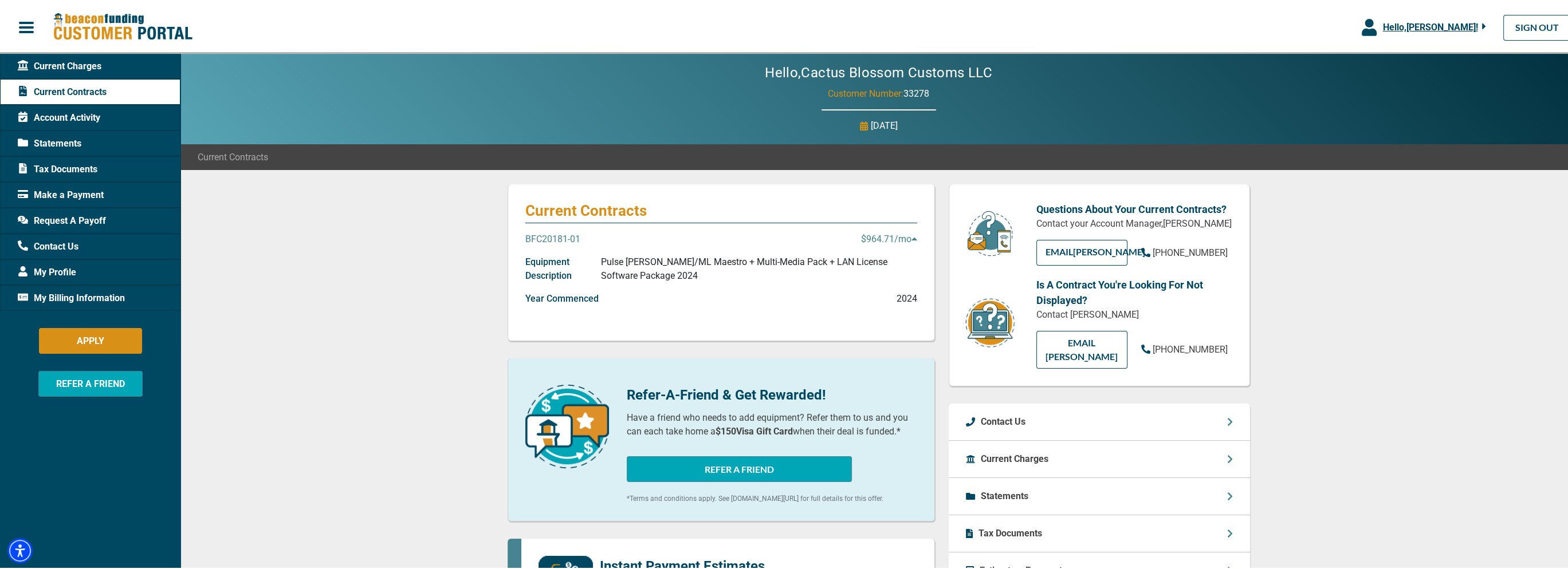
click at [547, 235] on p "BFC20181-01" at bounding box center [552, 237] width 55 height 13
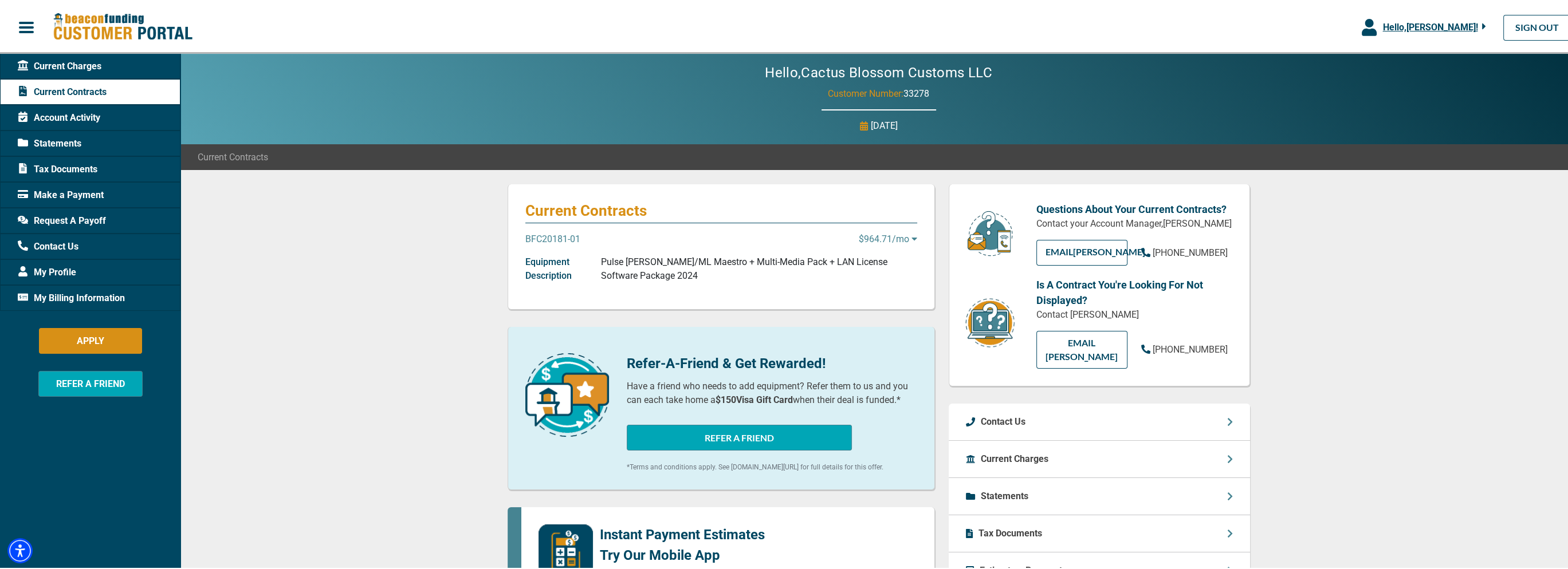
click at [547, 235] on p "BFC20181-01" at bounding box center [552, 237] width 55 height 13
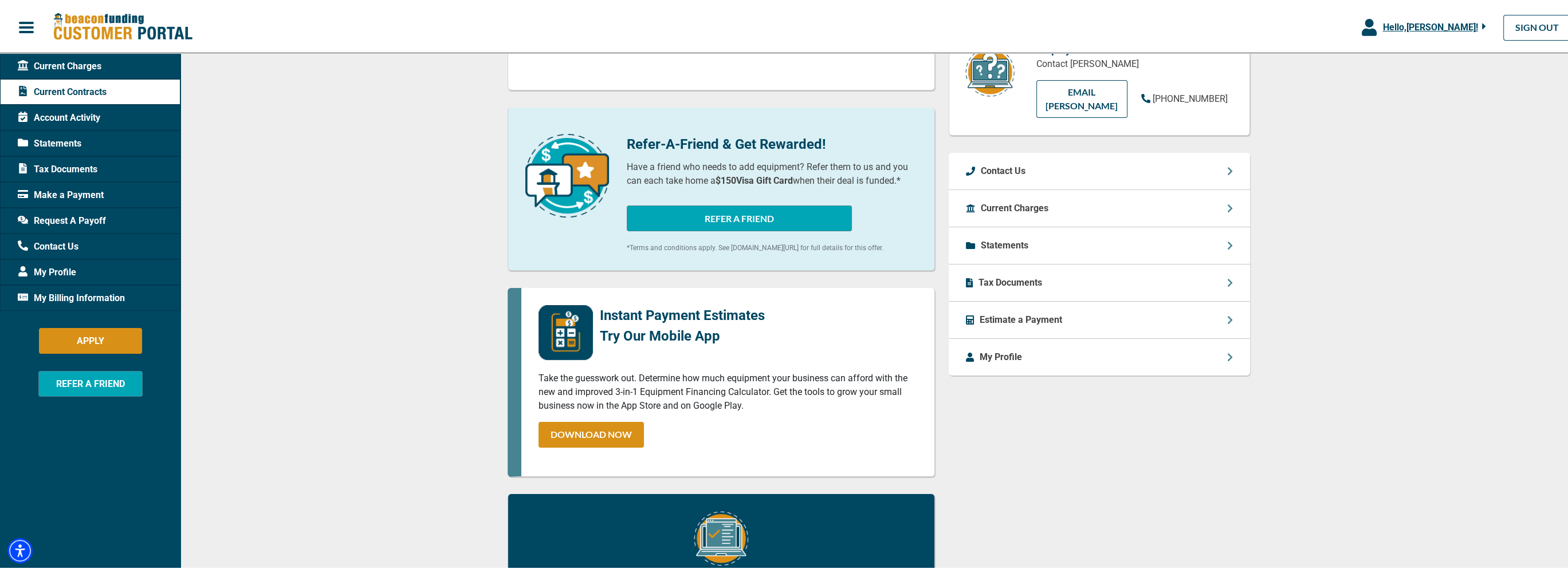
scroll to position [172, 0]
